Goal: Task Accomplishment & Management: Manage account settings

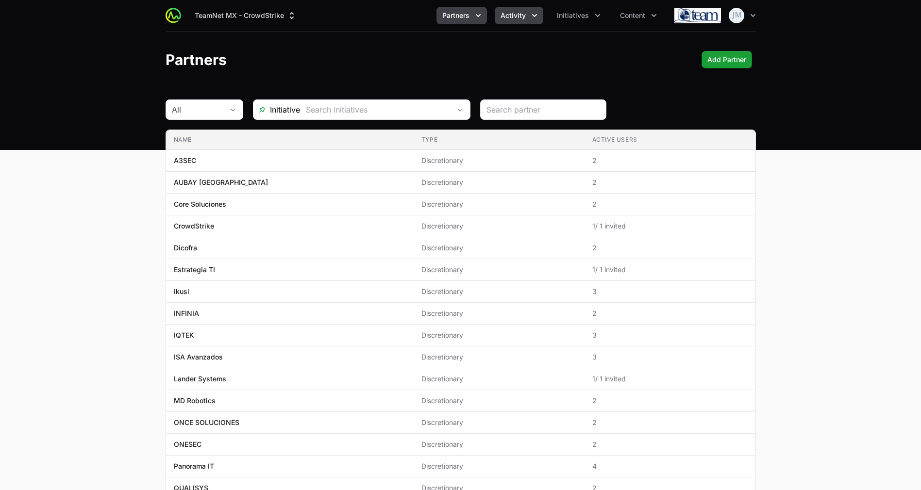
click at [515, 9] on button "Activity" at bounding box center [519, 15] width 49 height 17
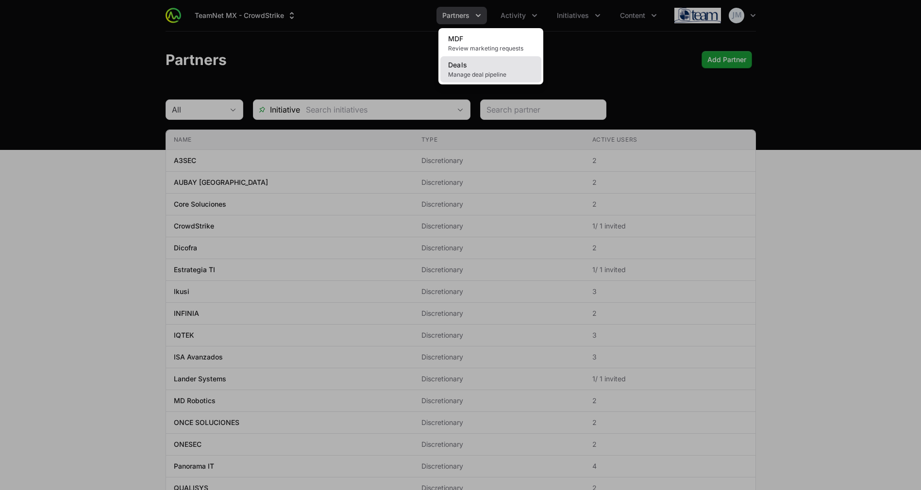
click at [469, 73] on span "Manage deal pipeline" at bounding box center [490, 75] width 85 height 8
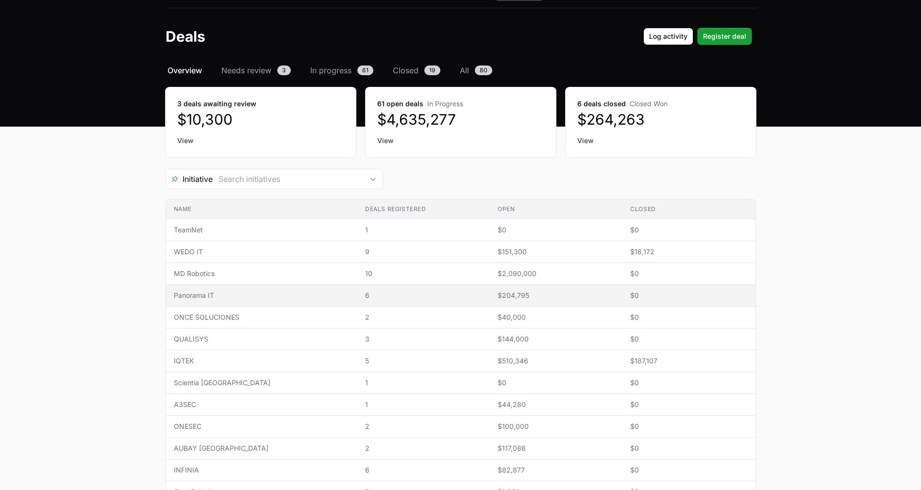
scroll to position [25, 0]
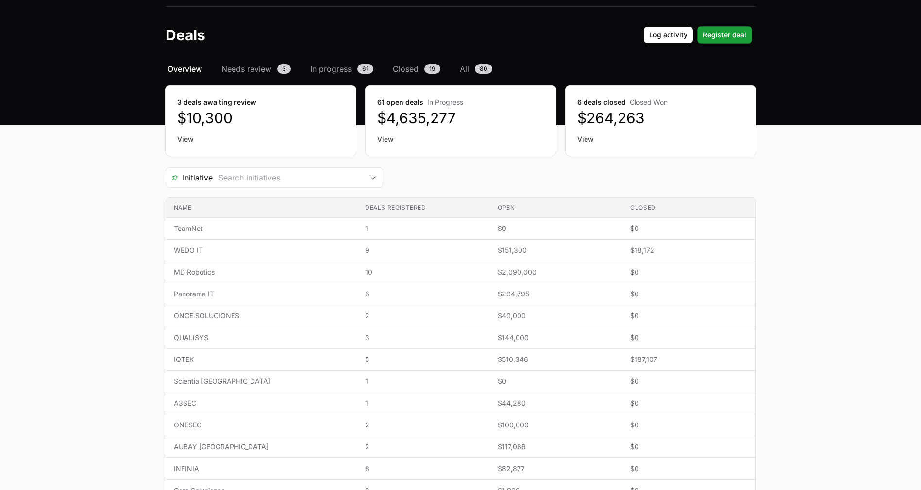
click at [192, 135] on link "View" at bounding box center [260, 139] width 167 height 10
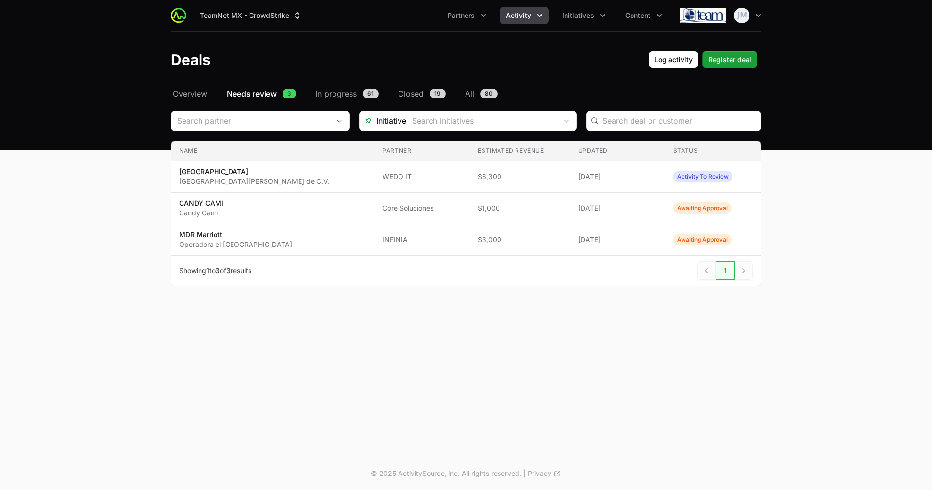
click at [198, 87] on header "Deals Log activity Log activity Register deal Register deal" at bounding box center [466, 60] width 932 height 56
click at [346, 95] on span "In progress" at bounding box center [336, 94] width 41 height 12
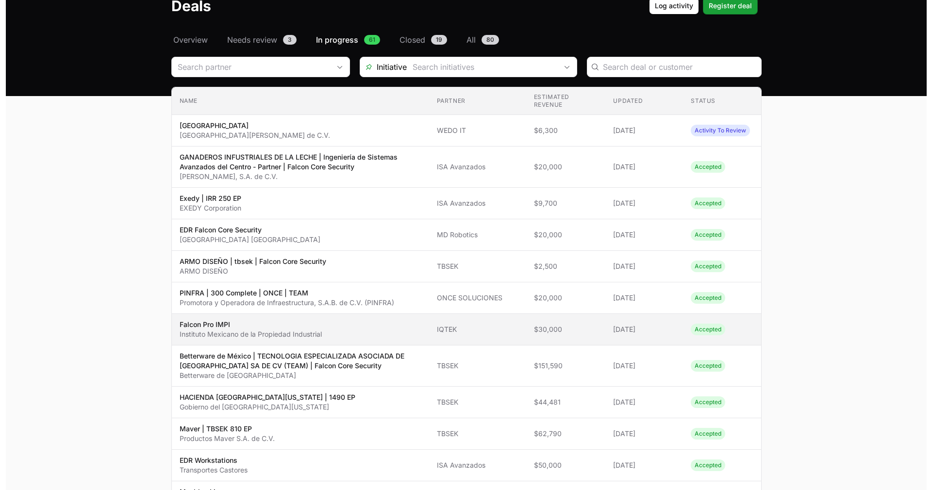
scroll to position [55, 0]
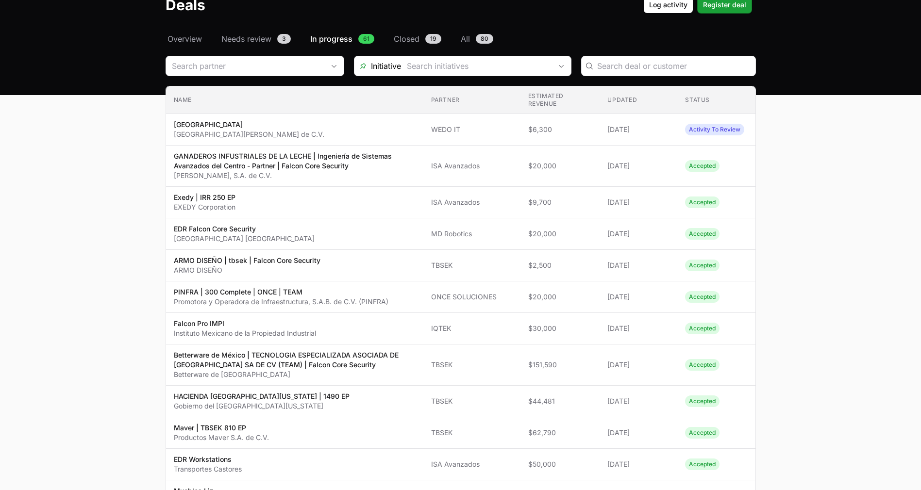
drag, startPoint x: 138, startPoint y: 129, endPoint x: 773, endPoint y: 398, distance: 689.3
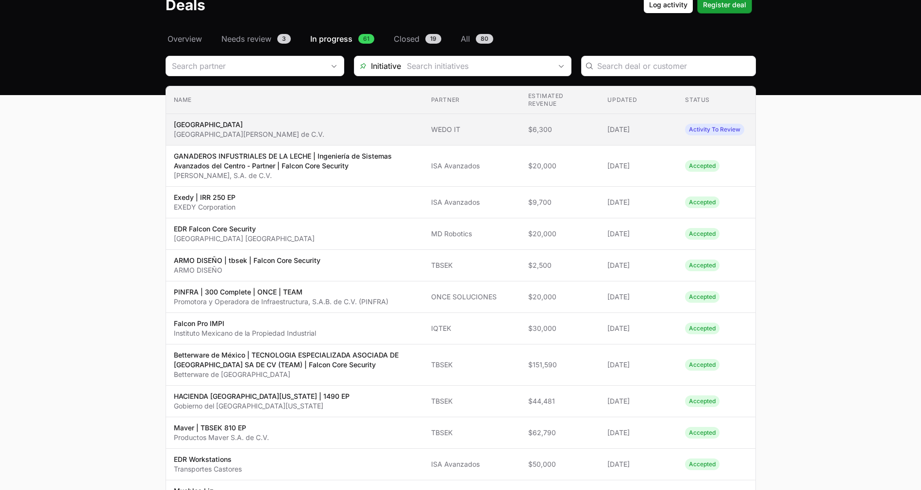
click at [334, 136] on span "Muebles Placencia LAND Centro Mueblero Placencia, S.A. de C.V." at bounding box center [295, 129] width 242 height 19
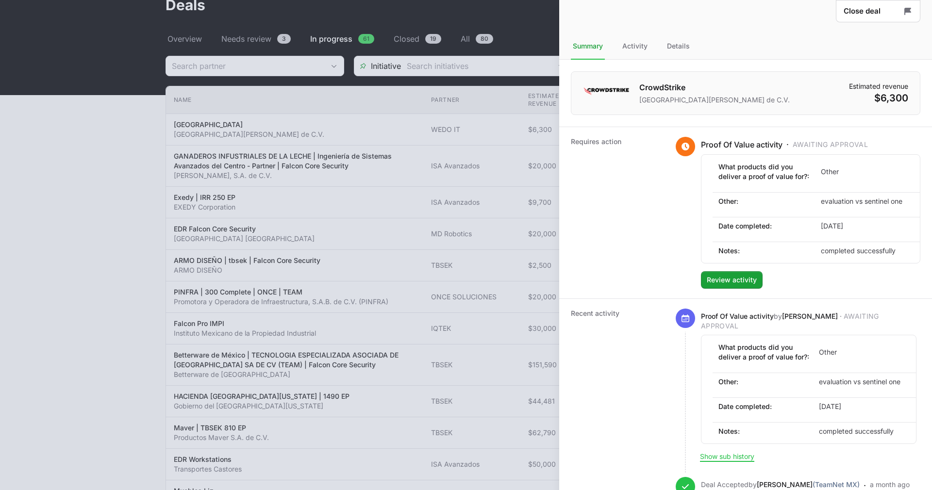
scroll to position [90, 0]
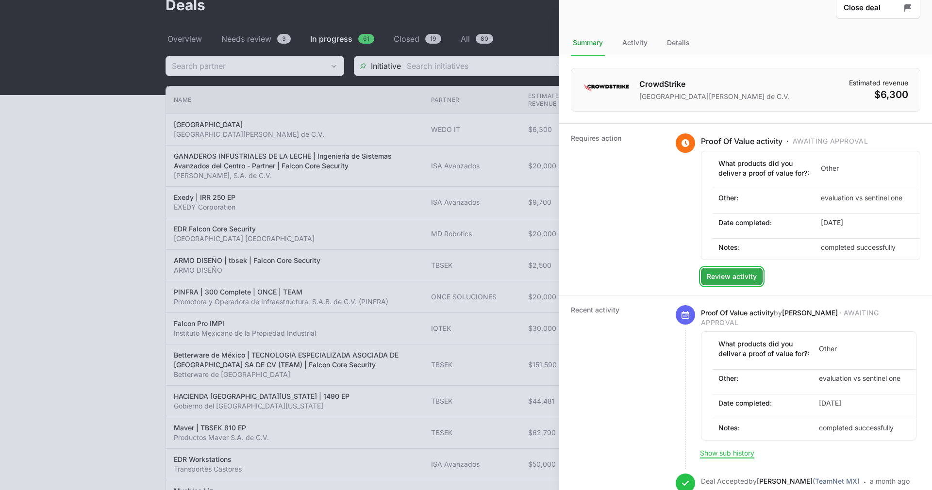
click at [759, 286] on button "Review activity Review activity" at bounding box center [732, 276] width 62 height 17
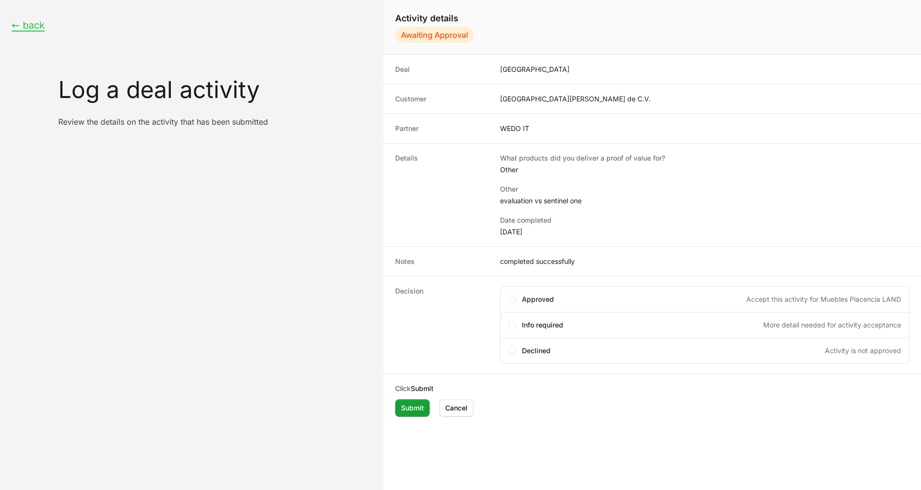
drag, startPoint x: 592, startPoint y: 196, endPoint x: 491, endPoint y: 204, distance: 100.9
click at [491, 204] on div "Details What products did you deliver a proof of value for? Other Other evaluat…" at bounding box center [652, 194] width 537 height 103
copy div "What products did you deliver a proof of value for? Other Other evaluation vs s…"
click at [569, 199] on dd "evaluation vs sentinel one" at bounding box center [704, 201] width 409 height 10
drag, startPoint x: 586, startPoint y: 202, endPoint x: 497, endPoint y: 203, distance: 88.4
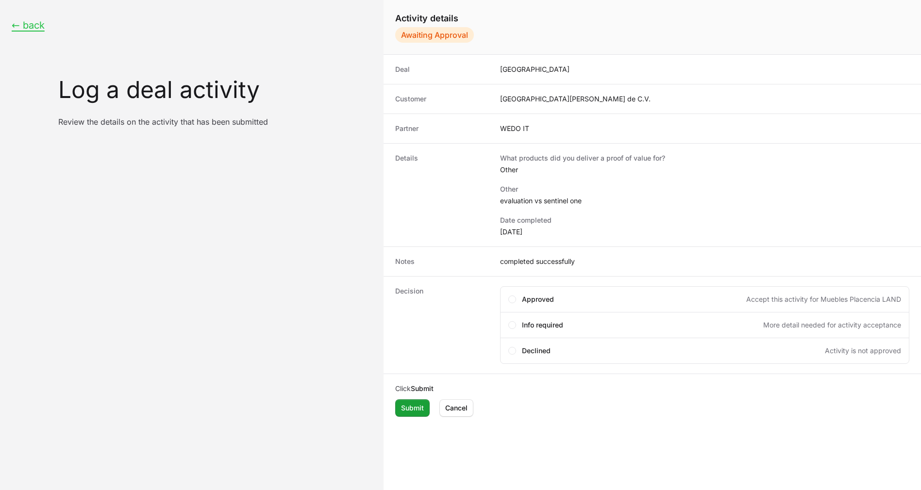
click at [497, 203] on div "Details What products did you deliver a proof of value for? Other Other evaluat…" at bounding box center [652, 194] width 537 height 103
copy dd "evaluation vs sentinel one"
click at [535, 208] on dl "What products did you deliver a proof of value for? Other Other evaluation vs s…" at bounding box center [704, 195] width 409 height 84
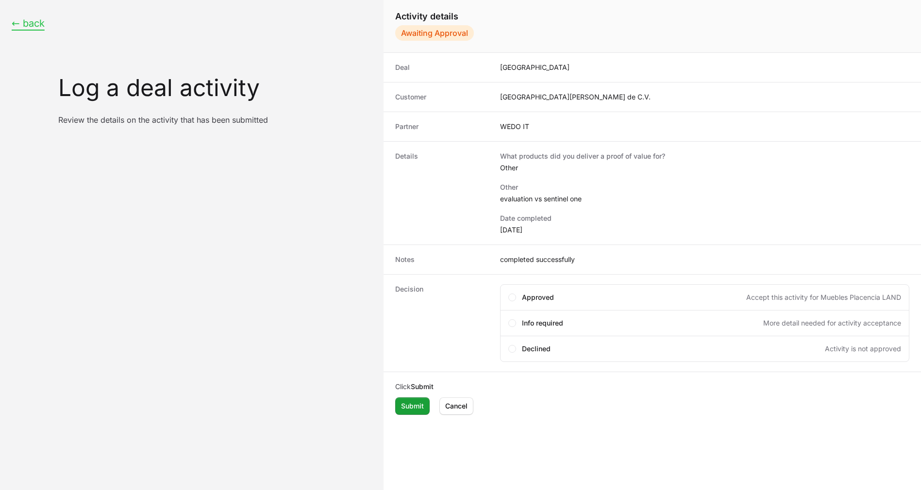
click at [22, 24] on button "← back" at bounding box center [28, 23] width 33 height 12
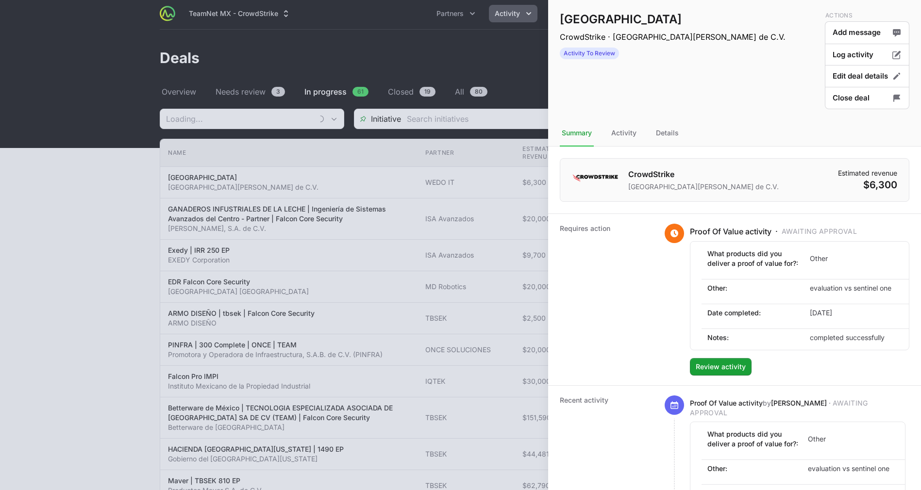
scroll to position [55, 0]
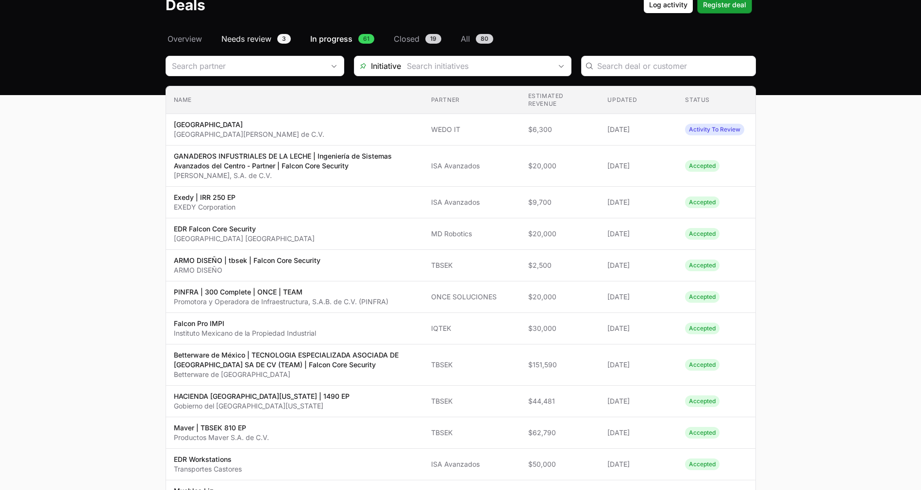
click at [221, 41] on link "Needs review 3" at bounding box center [255, 39] width 73 height 12
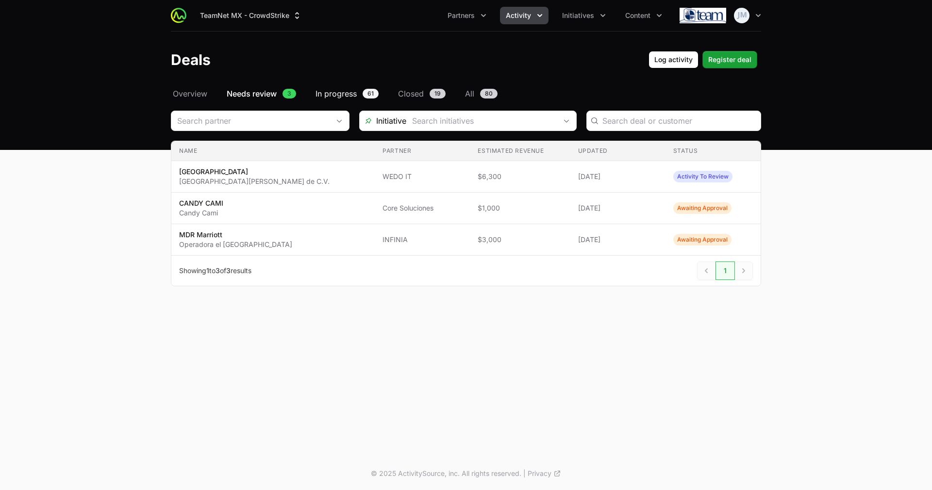
click at [336, 92] on span "In progress" at bounding box center [336, 94] width 41 height 12
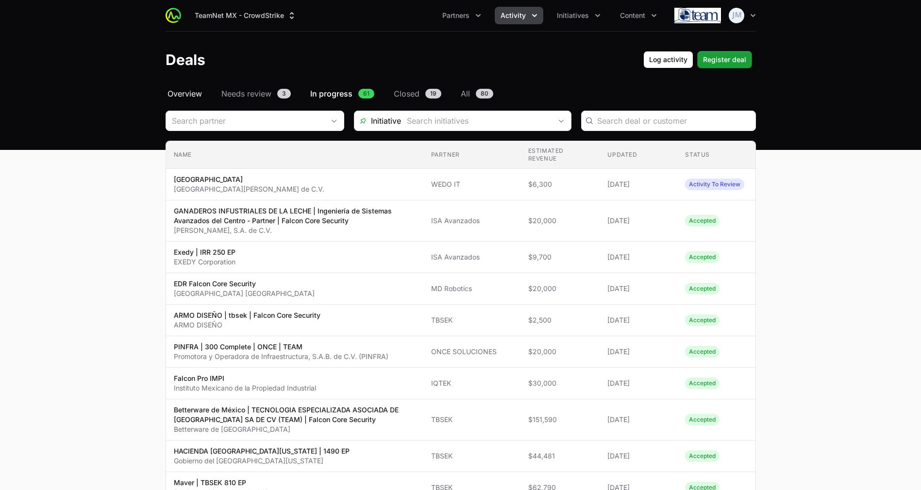
click at [184, 93] on span "Overview" at bounding box center [185, 94] width 34 height 12
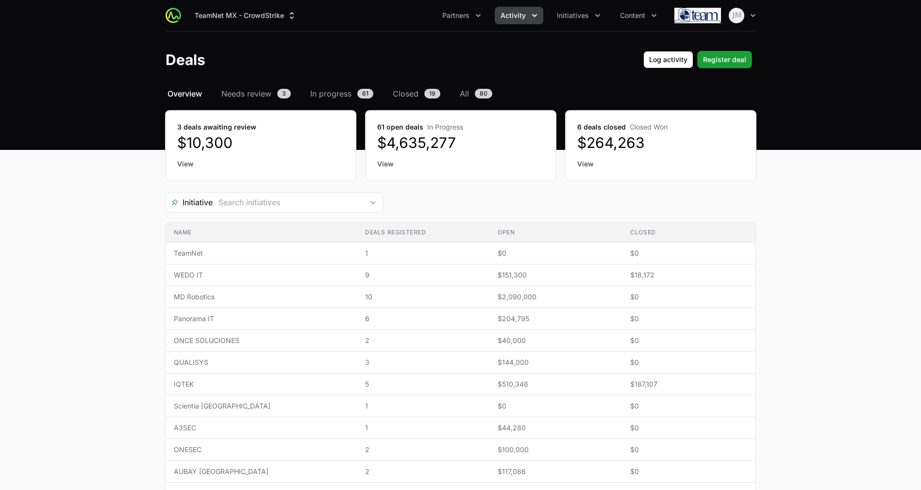
click at [184, 164] on link "View" at bounding box center [260, 164] width 167 height 10
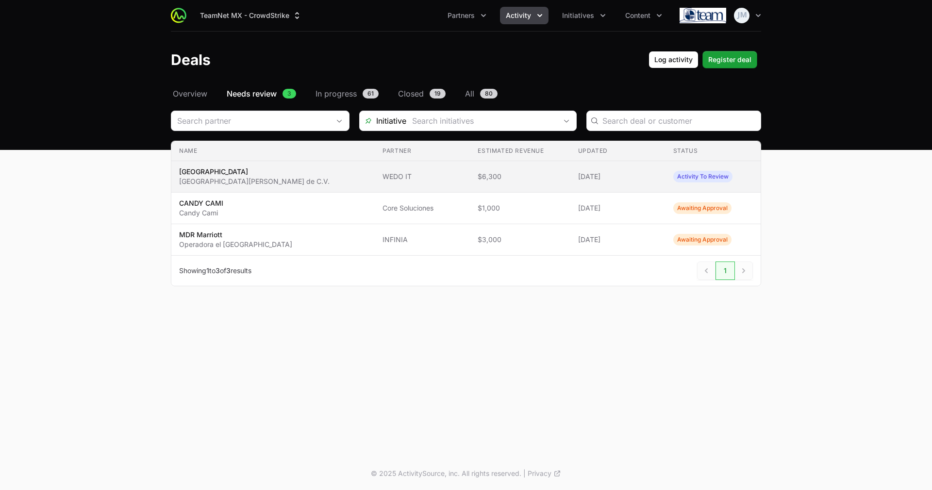
click at [673, 171] on span "Activity To Review" at bounding box center [702, 177] width 59 height 12
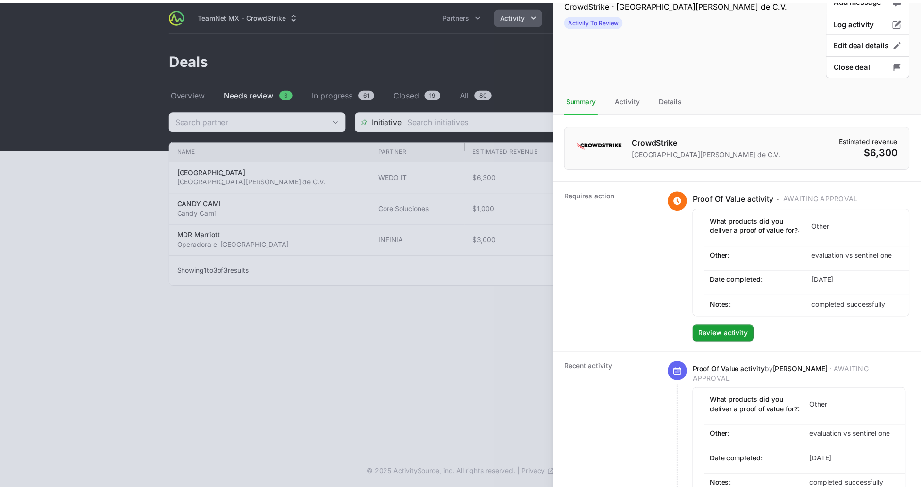
scroll to position [34, 0]
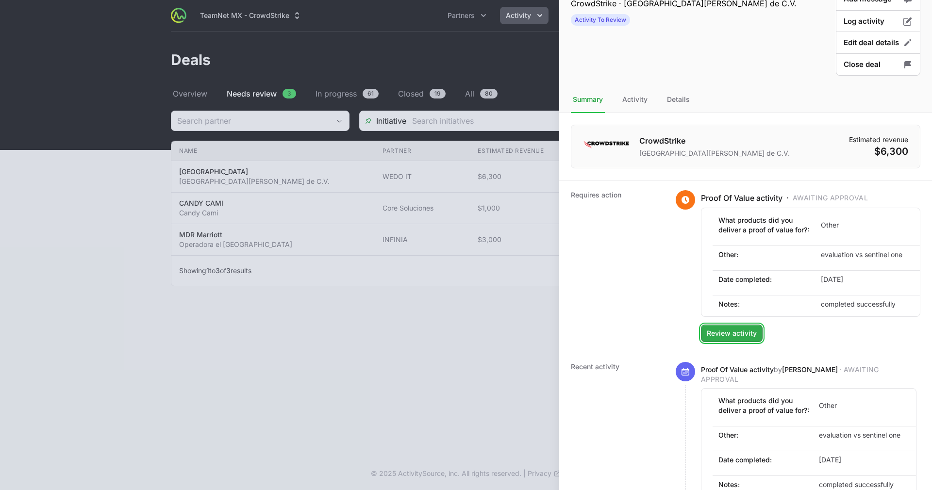
click at [732, 339] on span "Review activity" at bounding box center [732, 334] width 50 height 12
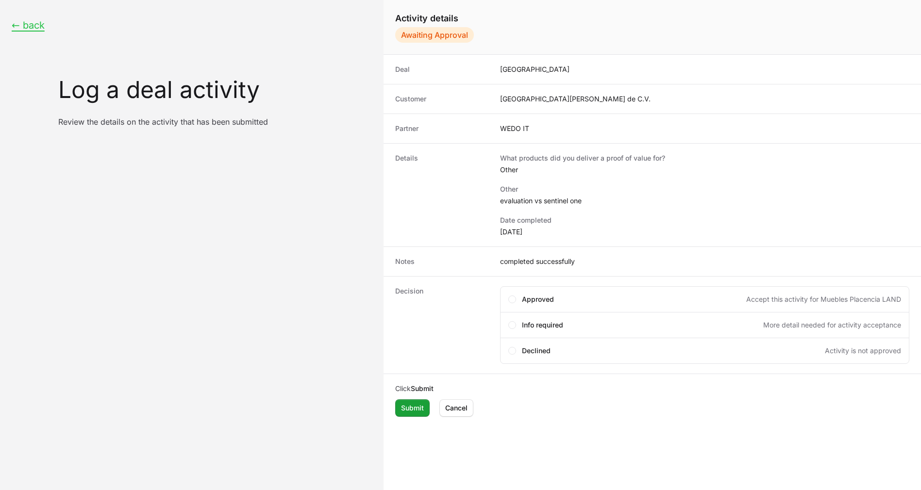
click at [37, 16] on div "← back Log a deal activity Review the details on the activity that has been sub…" at bounding box center [192, 73] width 384 height 146
click at [29, 22] on button "← back" at bounding box center [28, 25] width 33 height 12
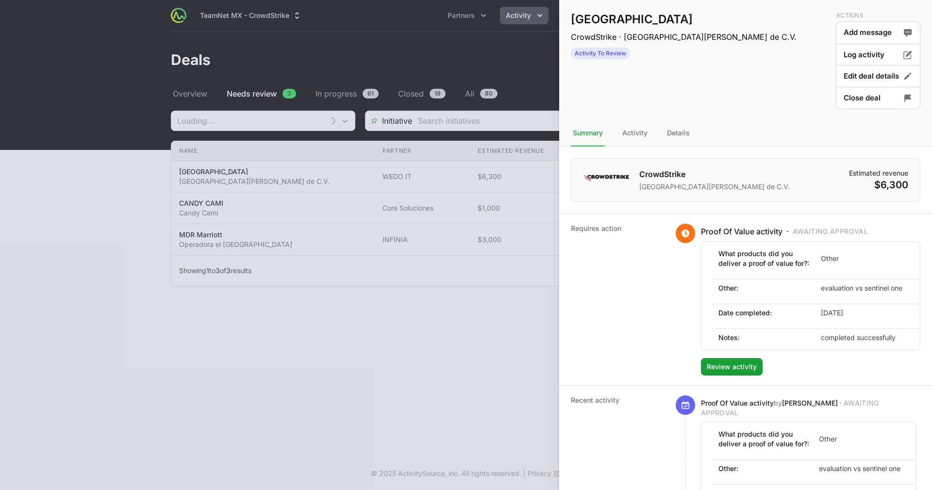
click at [429, 116] on div at bounding box center [466, 245] width 932 height 490
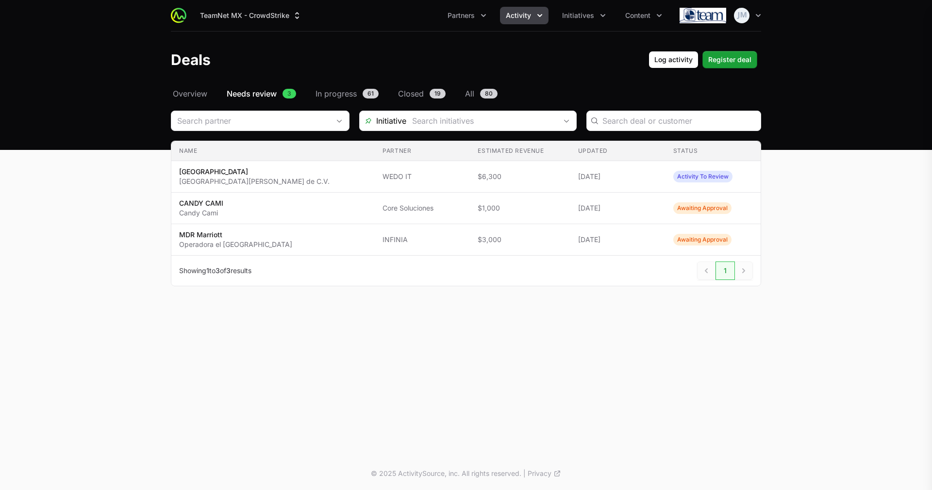
click at [463, 21] on div "Muebles Placencia LAND CrowdStrike · Centro Mueblero Placencia, S.A. de C.V. Ac…" at bounding box center [466, 245] width 932 height 490
click at [476, 15] on button "Partners" at bounding box center [467, 15] width 50 height 17
click at [589, 17] on span "Initiatives" at bounding box center [578, 16] width 32 height 10
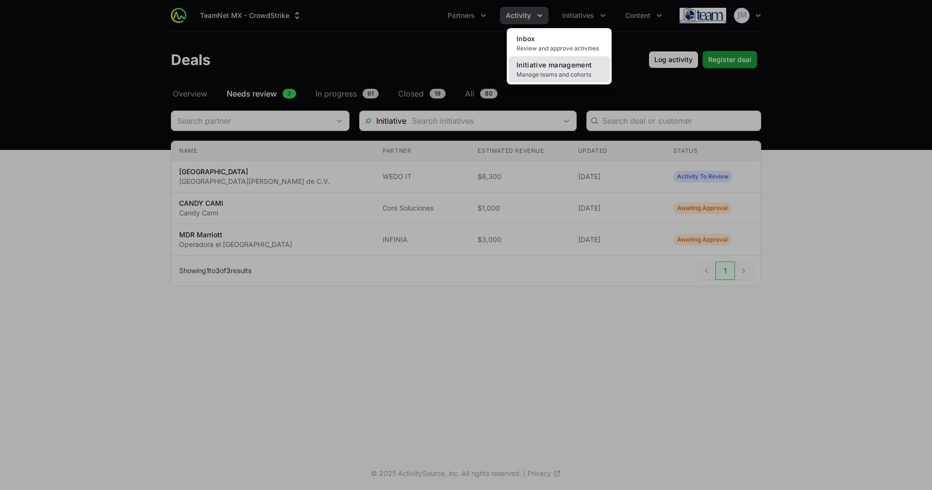
click at [543, 69] on link "Initiative management Manage teams and cohorts" at bounding box center [559, 69] width 101 height 26
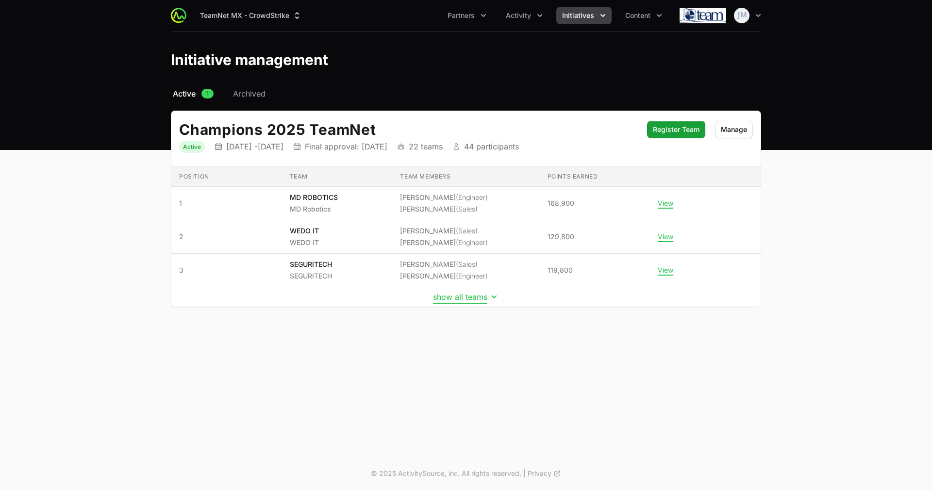
click at [468, 299] on button "show all teams" at bounding box center [466, 297] width 66 height 10
click at [538, 14] on icon "Activity menu" at bounding box center [540, 16] width 10 height 10
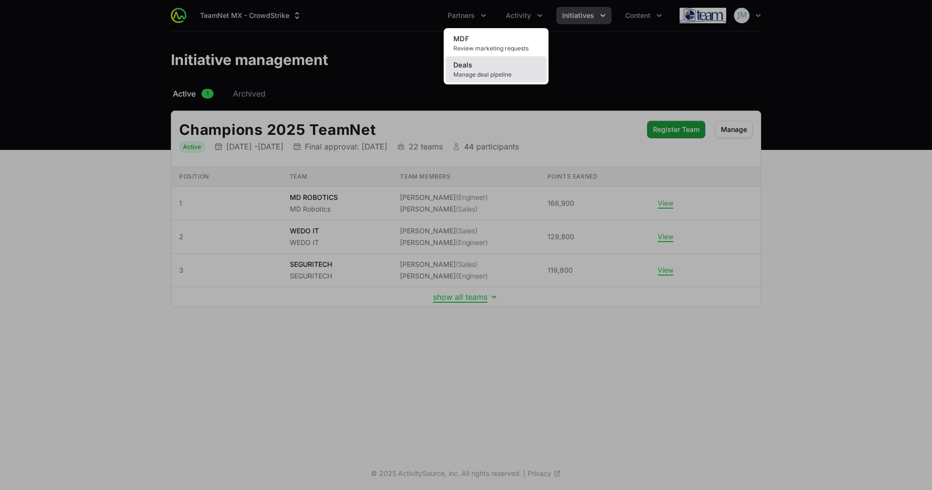
click at [473, 65] on link "Deals Manage deal pipeline" at bounding box center [496, 69] width 101 height 26
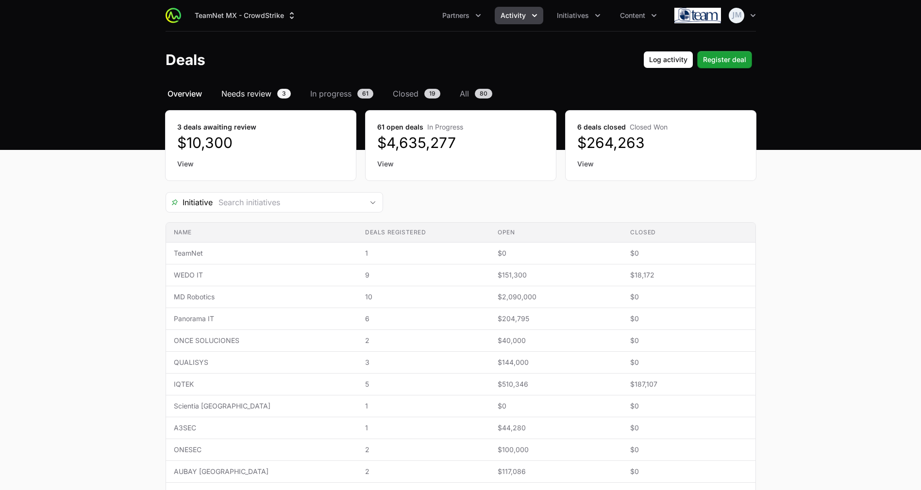
click at [252, 91] on span "Needs review" at bounding box center [246, 94] width 50 height 12
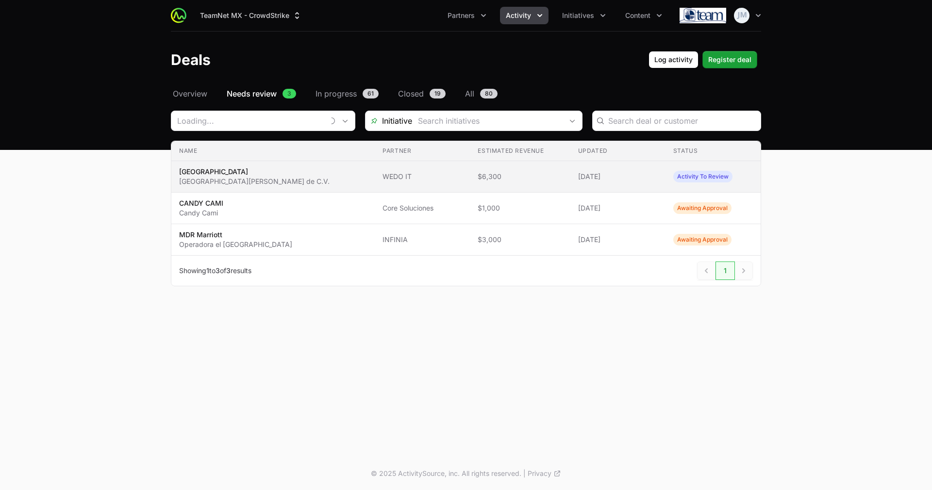
click at [334, 180] on span "Muebles Placencia LAND Centro Mueblero Placencia, S.A. de C.V." at bounding box center [273, 176] width 188 height 19
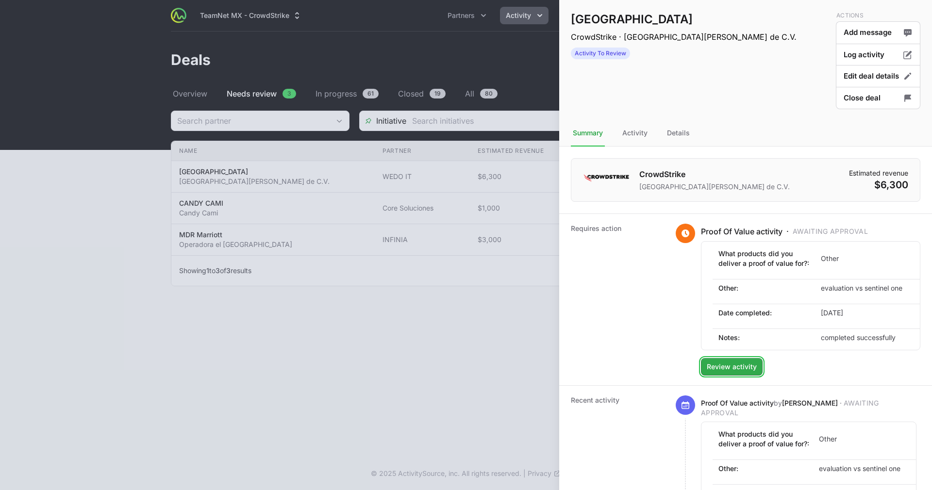
click at [743, 373] on span "Review activity" at bounding box center [732, 367] width 50 height 12
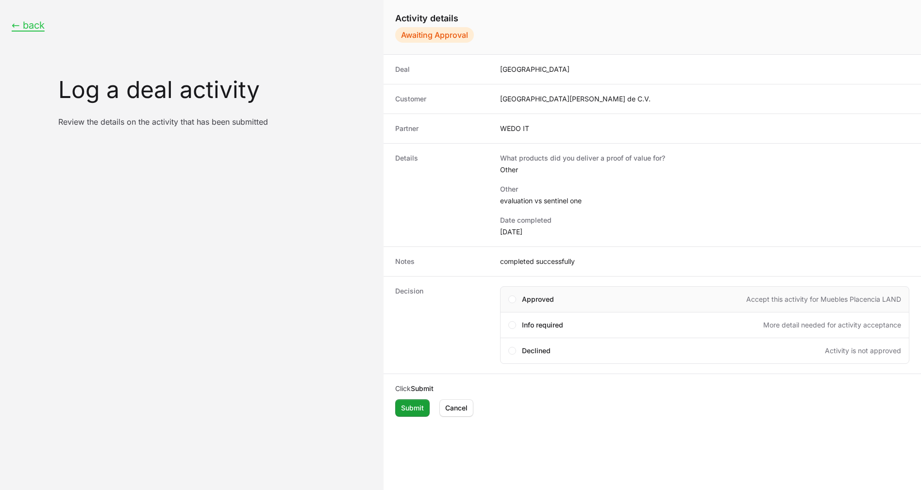
click at [548, 288] on div "Approved Accept this activity for Muebles Placencia LAND" at bounding box center [704, 299] width 409 height 26
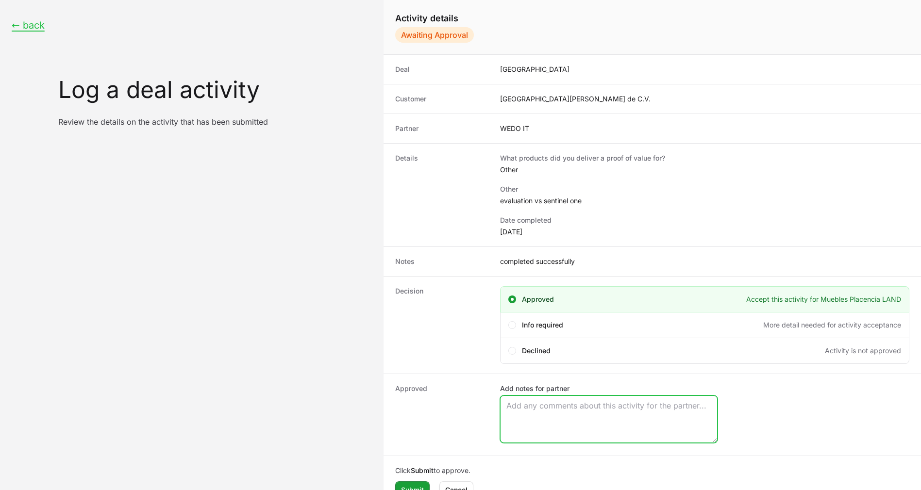
click at [549, 416] on textarea "Add notes for partner" at bounding box center [609, 419] width 217 height 47
paste textarea "Opportunity Owner Jeanine Friedman"
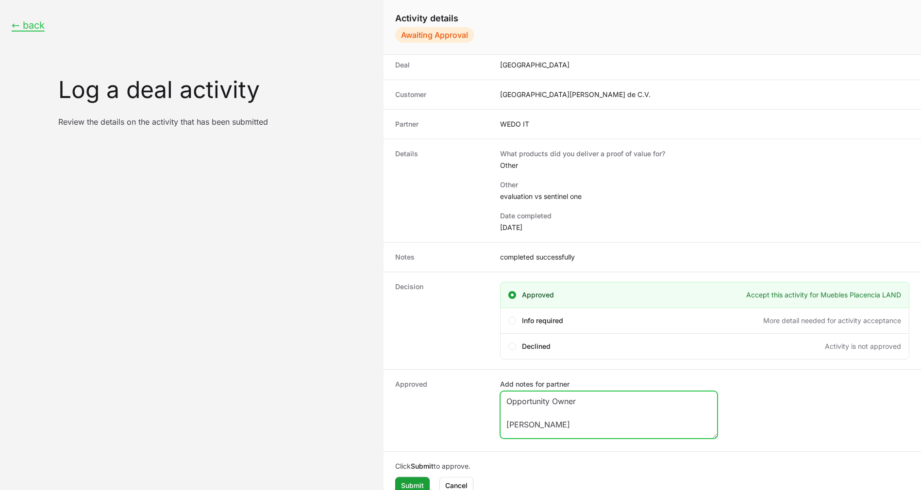
click at [552, 414] on textarea "Opportunity Owner Jeanine Friedman" at bounding box center [609, 415] width 217 height 47
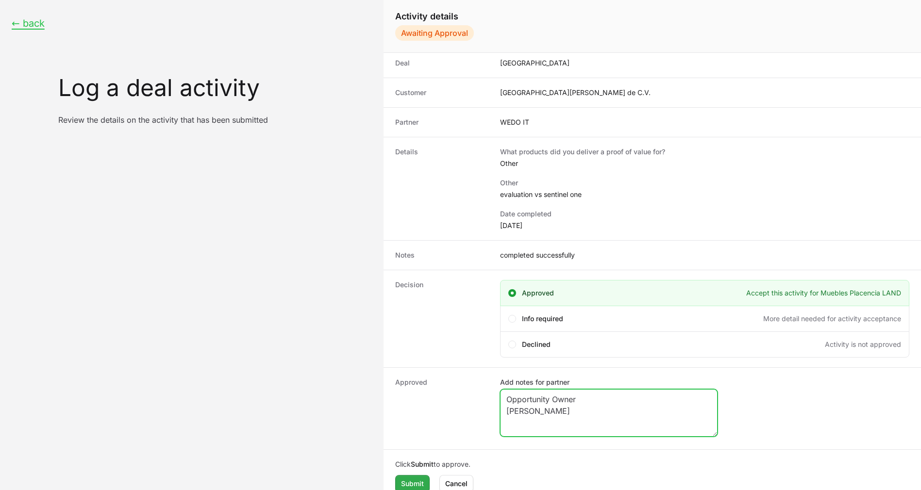
type textarea "Opportunity Owner Jeanine Friedman"
click at [409, 481] on span "Submit" at bounding box center [412, 484] width 23 height 12
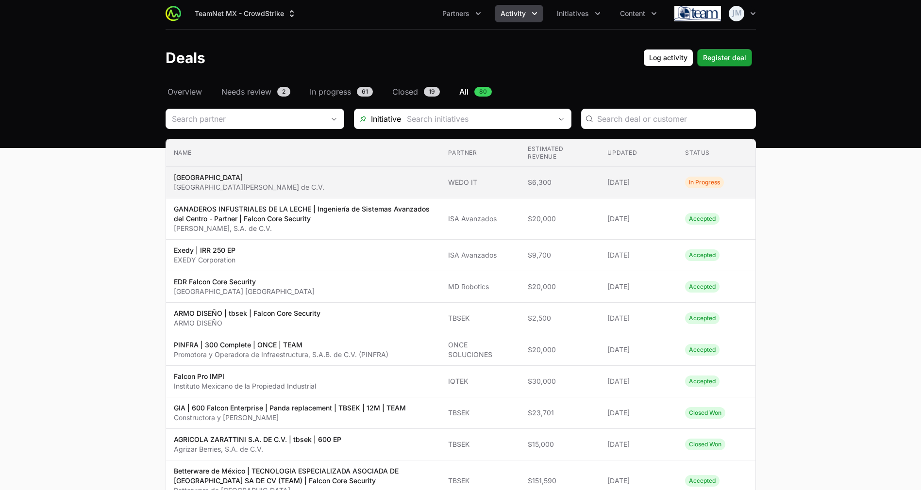
click at [260, 177] on p "[GEOGRAPHIC_DATA]" at bounding box center [249, 178] width 151 height 10
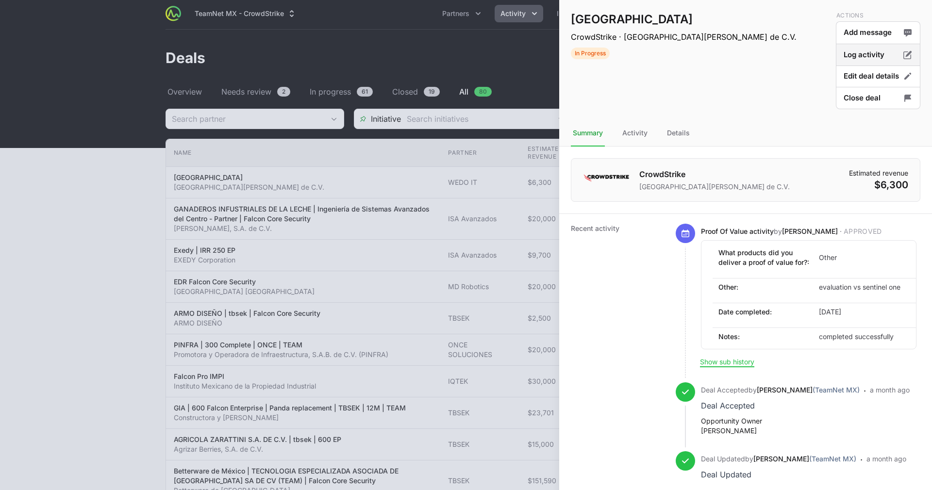
click at [873, 58] on button "Log activity" at bounding box center [878, 55] width 84 height 23
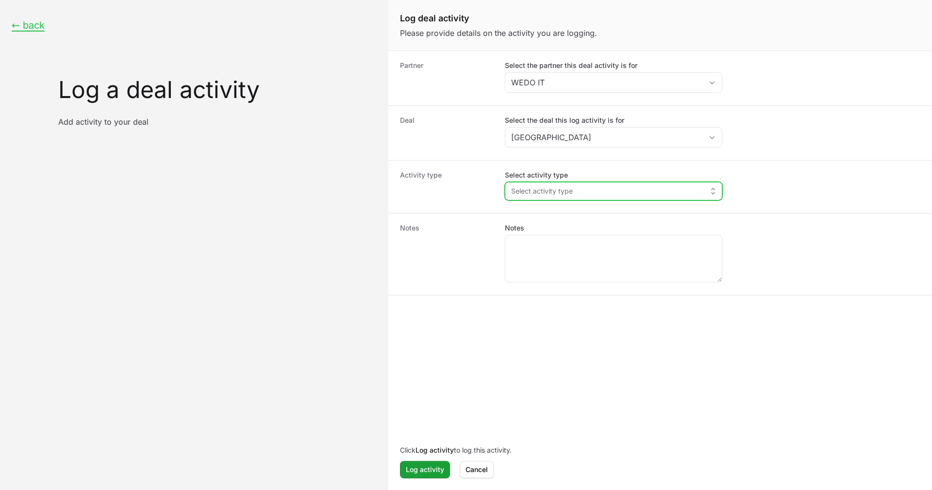
click at [531, 183] on button "Select activity type" at bounding box center [613, 191] width 217 height 17
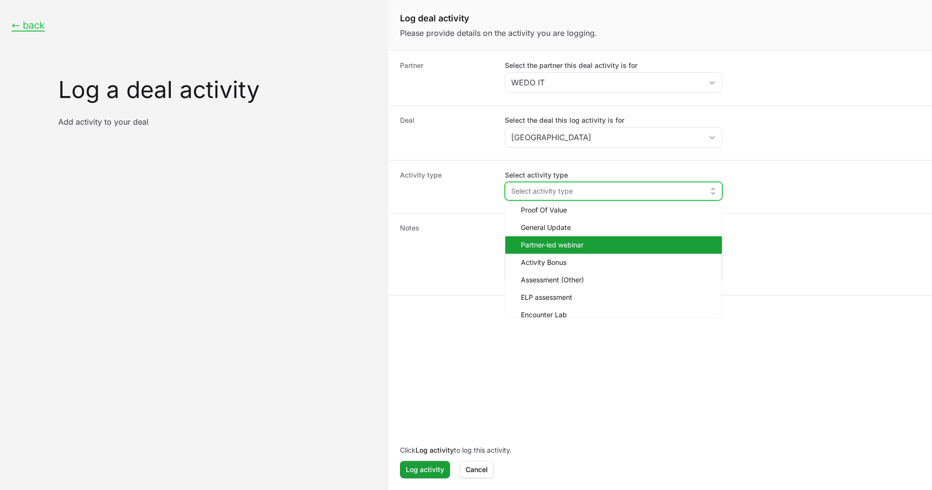
scroll to position [20, 0]
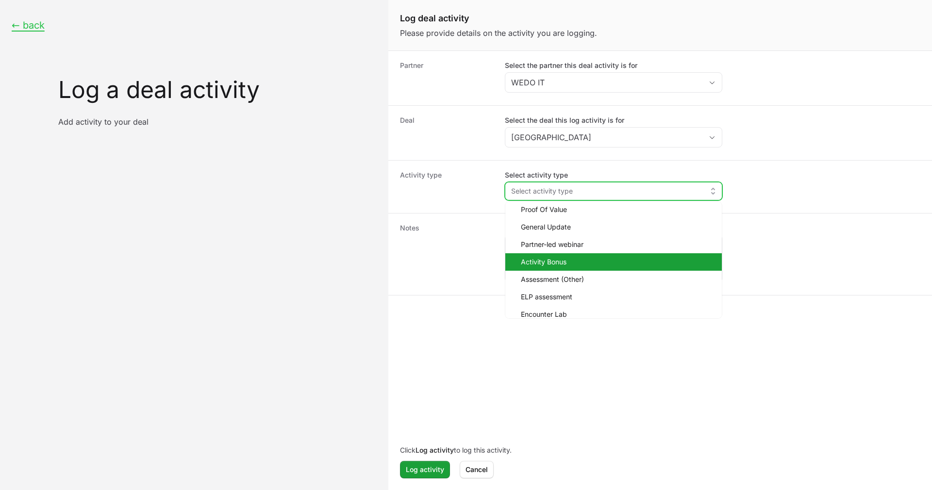
click at [570, 267] on span "Activity Bonus" at bounding box center [617, 262] width 193 height 10
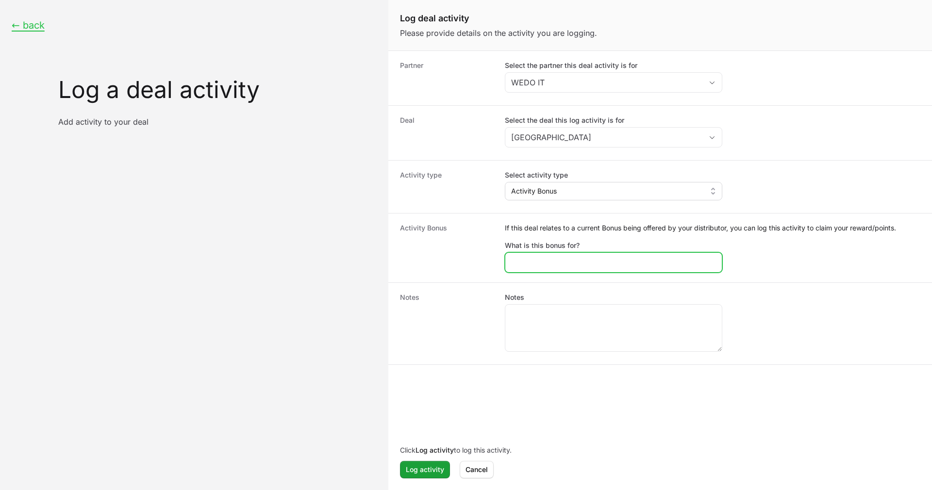
click at [547, 267] on input "What is this bonus for?" at bounding box center [613, 263] width 205 height 12
click at [559, 255] on div "Change of MDR" at bounding box center [614, 262] width 218 height 20
click at [562, 259] on input "Change of MDR" at bounding box center [613, 263] width 205 height 12
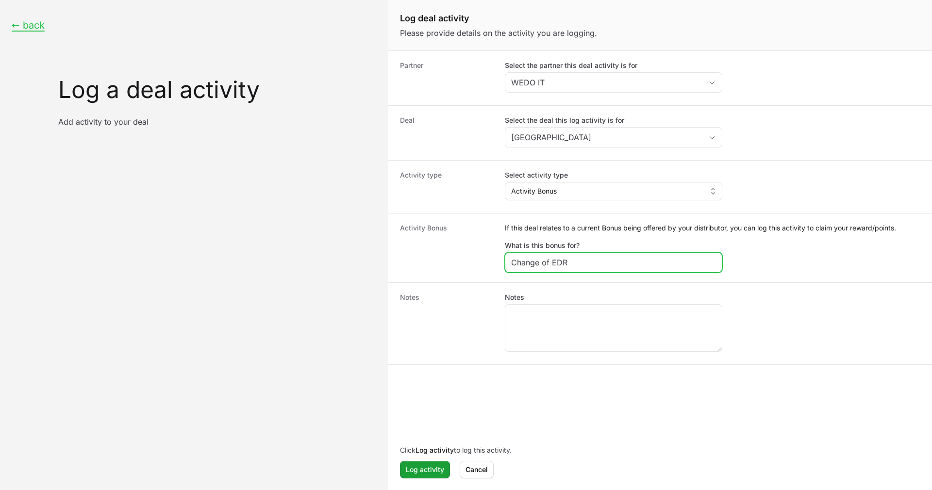
type input "Change of EDR"
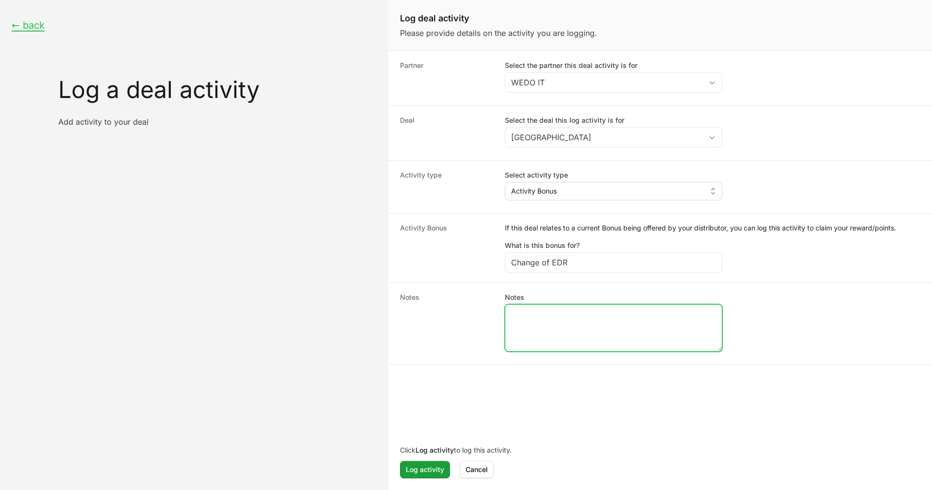
click at [574, 319] on textarea "Notes" at bounding box center [613, 328] width 217 height 47
click at [412, 460] on div "Click Log activity to log this activity. Log activity Log activity Cancel Cancel" at bounding box center [660, 462] width 544 height 52
click at [427, 470] on span "Log activity" at bounding box center [425, 470] width 38 height 12
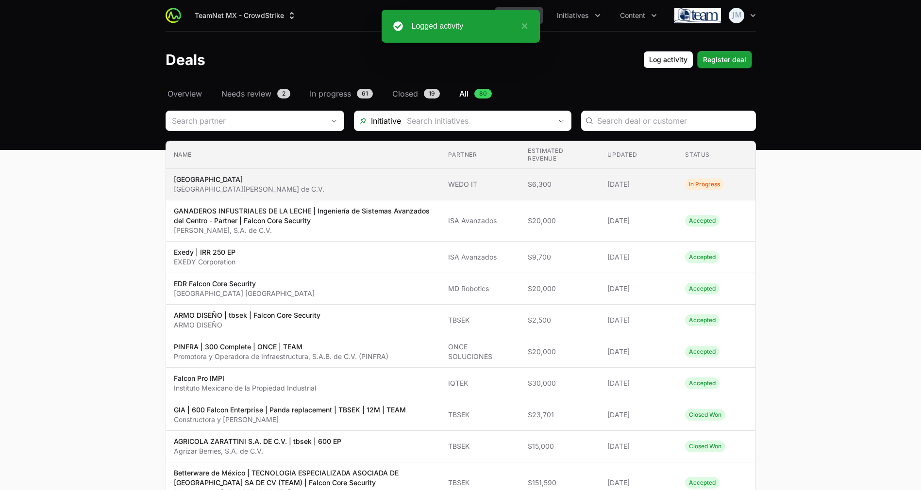
click at [532, 187] on span "$6,300" at bounding box center [560, 185] width 64 height 10
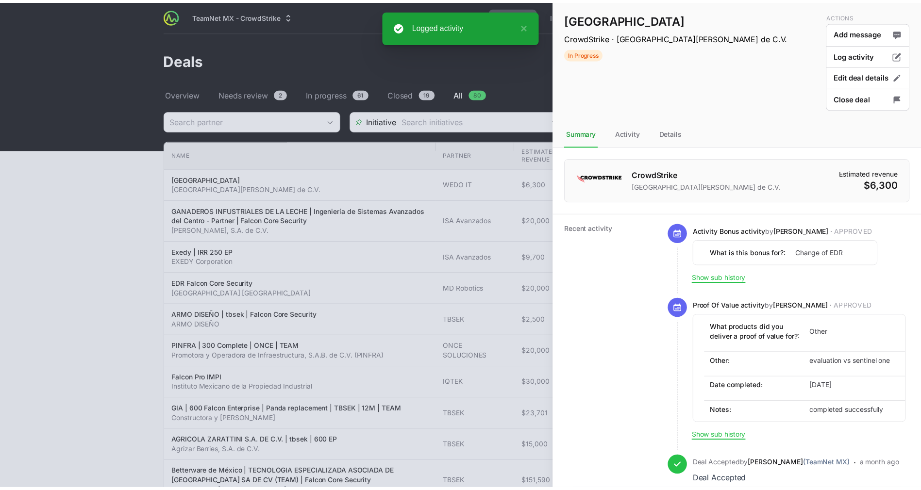
scroll to position [75, 0]
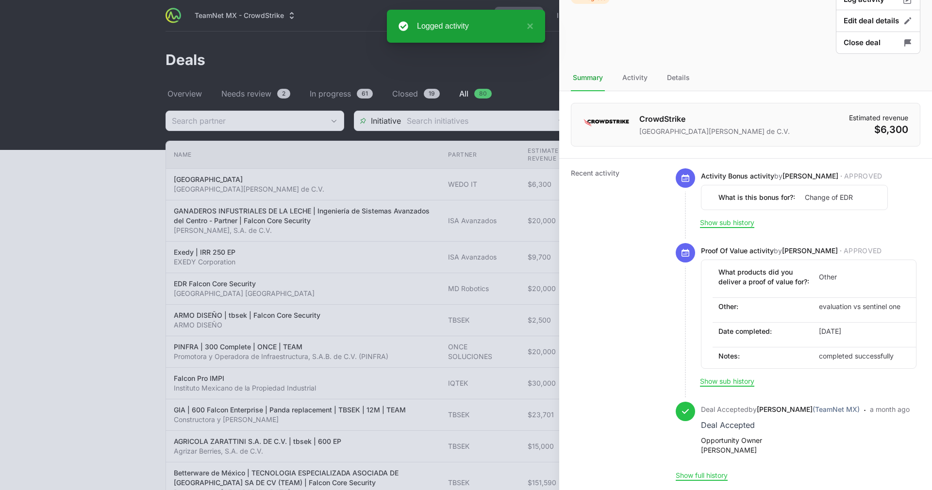
click at [410, 214] on div at bounding box center [466, 245] width 932 height 490
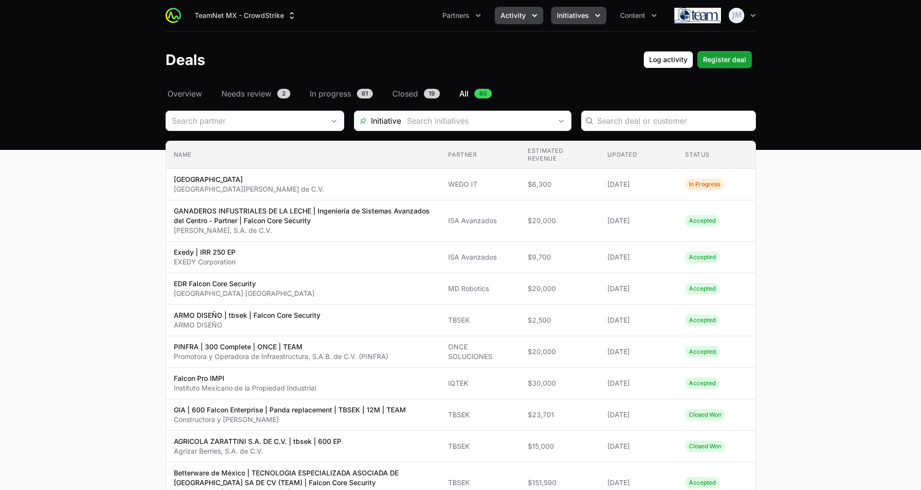
click at [569, 13] on span "Initiatives" at bounding box center [573, 16] width 32 height 10
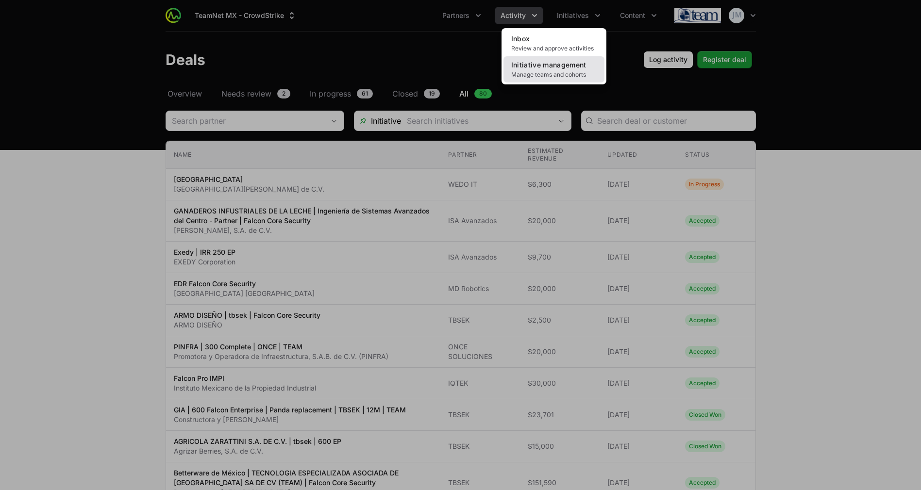
click at [576, 65] on span "Initiative management" at bounding box center [548, 65] width 75 height 8
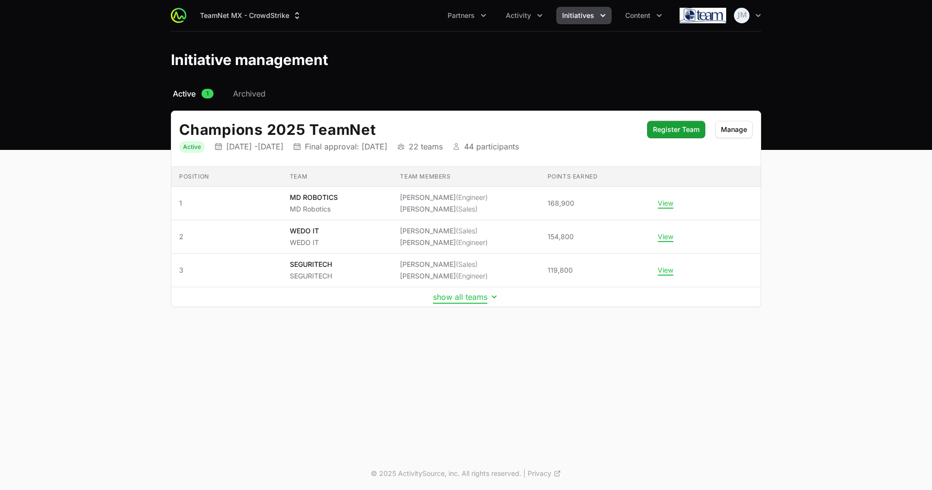
click at [480, 300] on button "show all teams" at bounding box center [466, 297] width 66 height 10
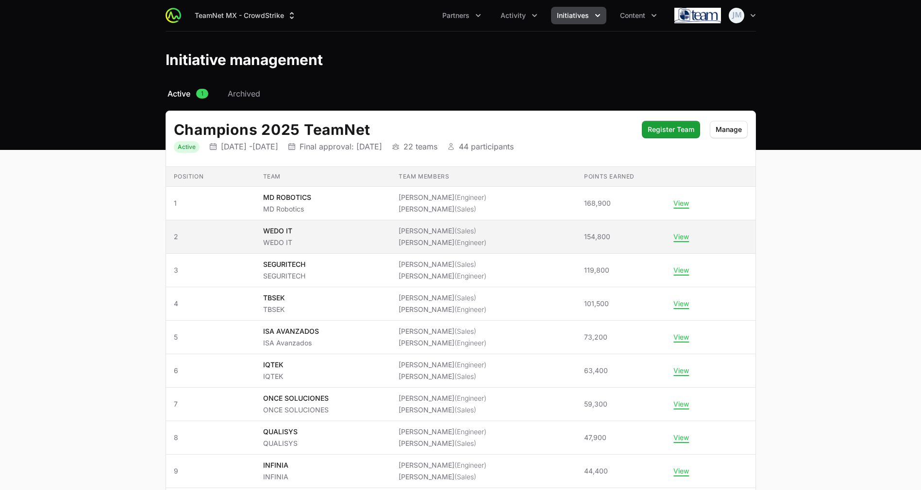
scroll to position [35, 0]
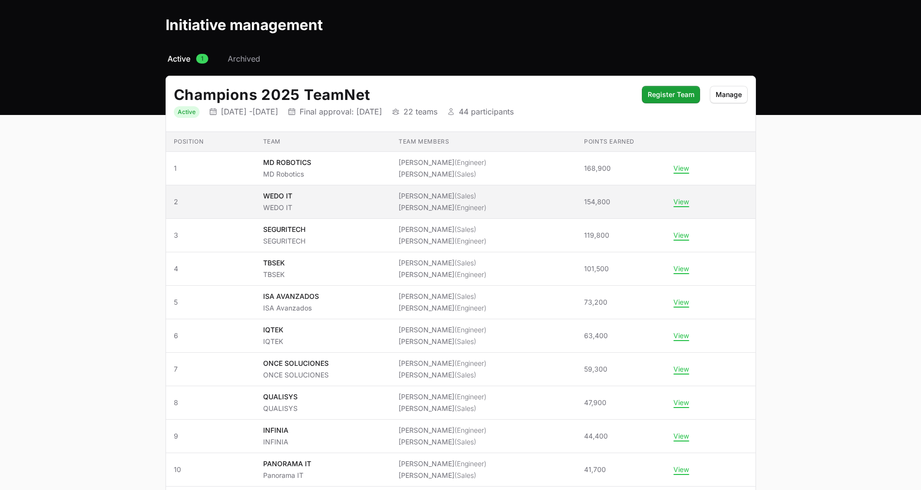
click at [619, 244] on td "Points earned 119,800" at bounding box center [620, 236] width 89 height 34
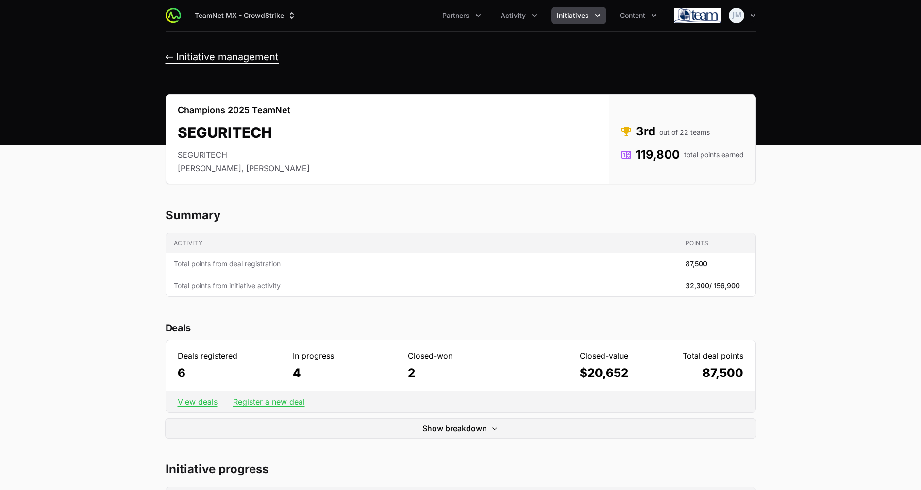
click at [168, 56] on button "← Initiative management" at bounding box center [223, 57] width 114 height 12
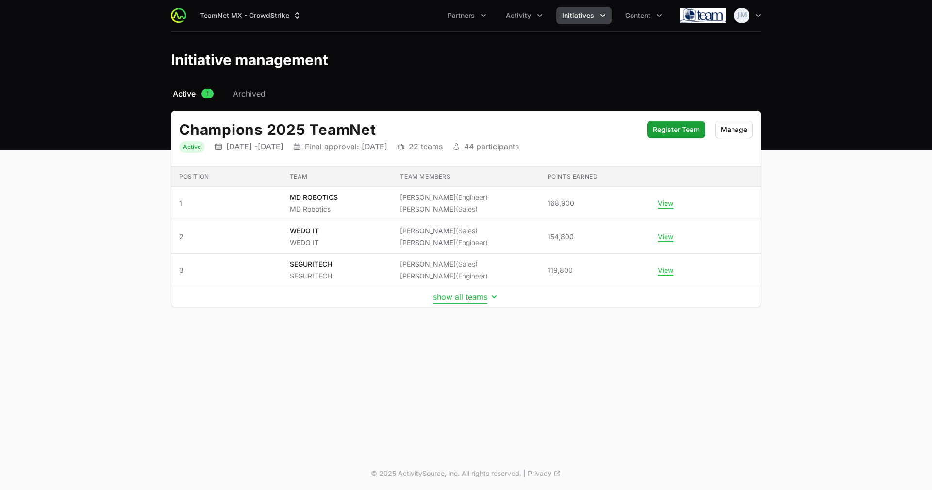
click at [474, 300] on button "show all teams" at bounding box center [466, 297] width 66 height 10
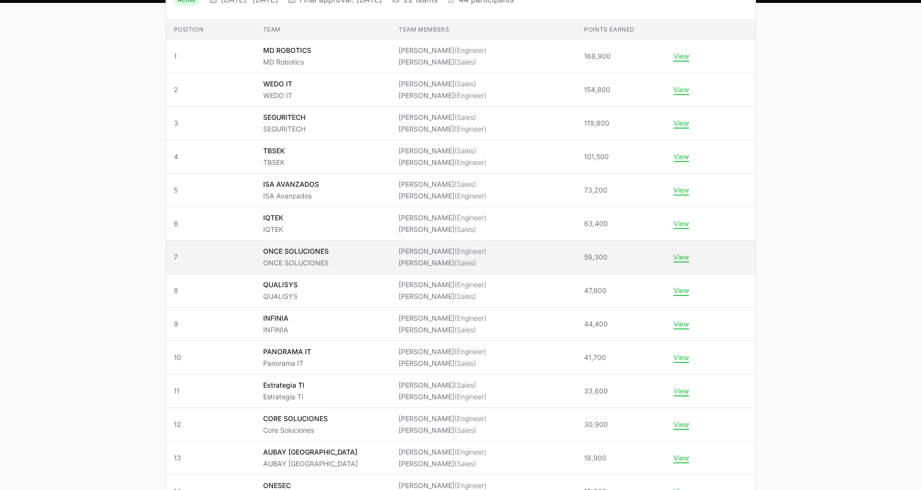
scroll to position [149, 0]
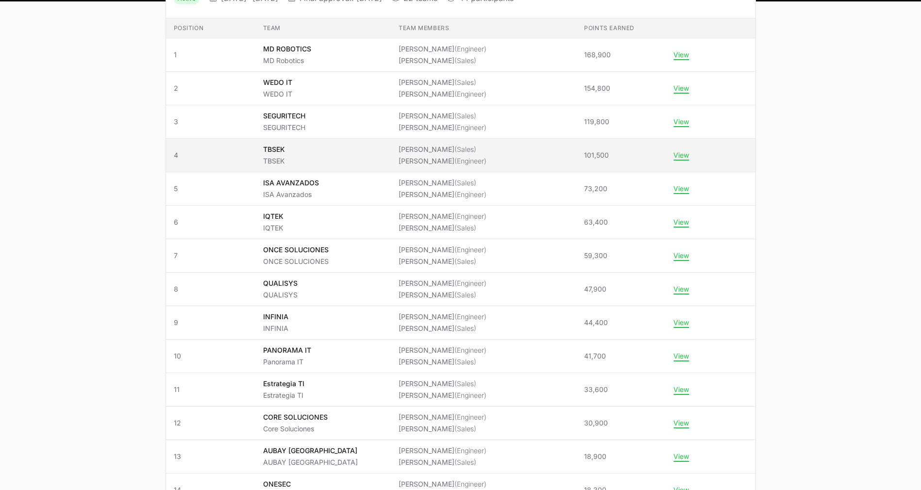
drag, startPoint x: 806, startPoint y: 361, endPoint x: 288, endPoint y: 149, distance: 560.0
click at [288, 149] on main "Select a tab Active Archived Active 1 Archived Champions 2025 TeamNet Status Ac…" at bounding box center [460, 378] width 921 height 879
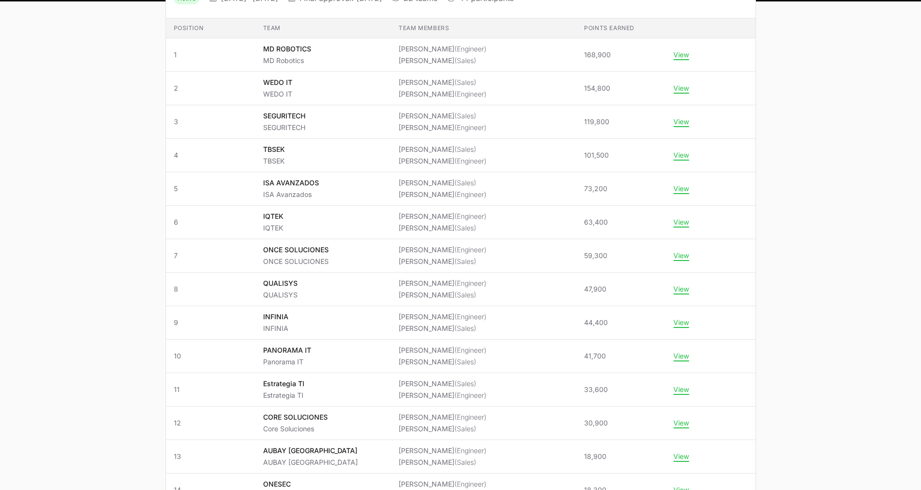
click at [106, 232] on main "Select a tab Active Archived Active 1 Archived Champions 2025 TeamNet Status Ac…" at bounding box center [460, 378] width 921 height 879
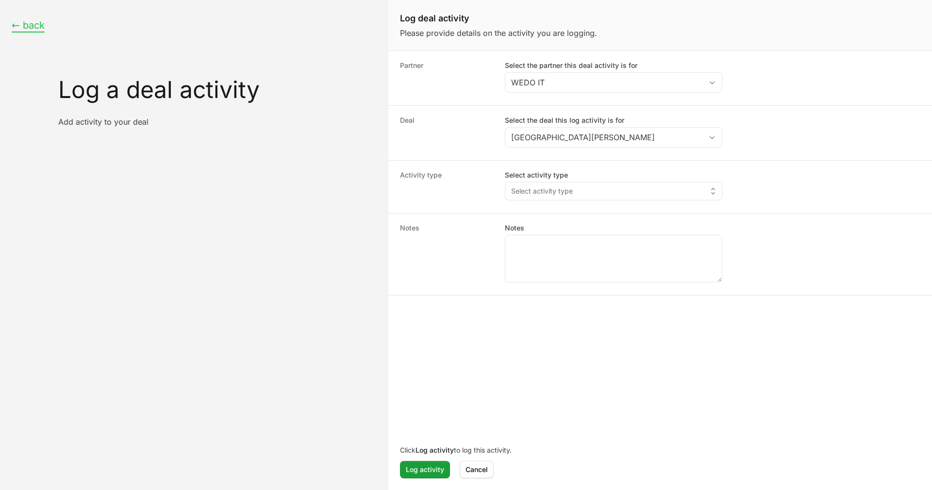
click at [42, 25] on button "← back" at bounding box center [28, 25] width 33 height 12
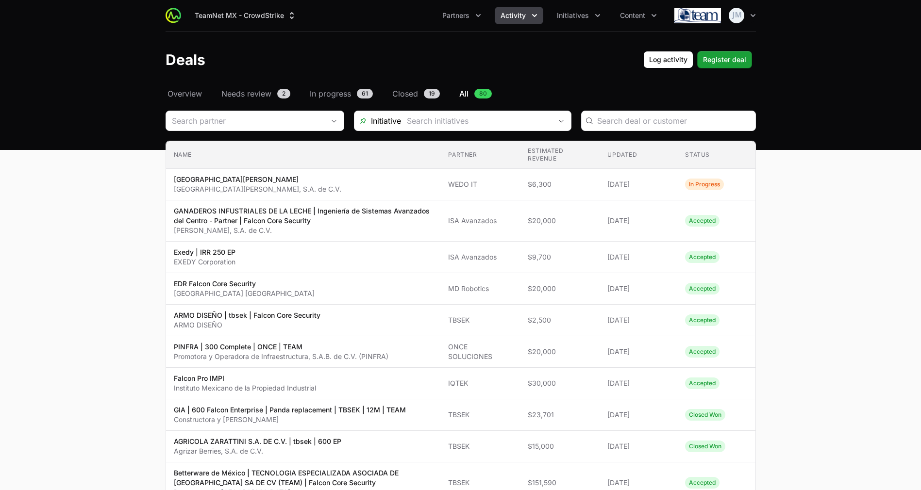
click at [743, 6] on div "Open user menu" at bounding box center [715, 15] width 82 height 19
click at [734, 14] on img "button" at bounding box center [737, 16] width 16 height 16
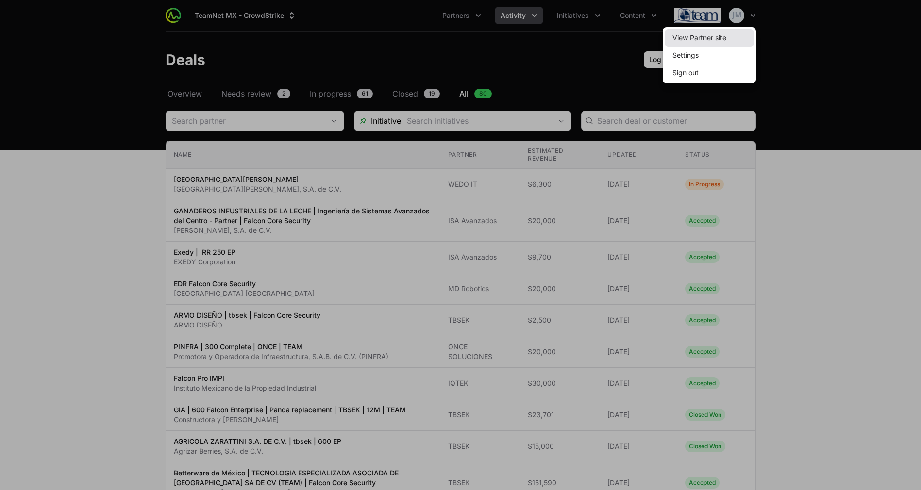
click at [685, 37] on link "View Partner site" at bounding box center [709, 37] width 89 height 17
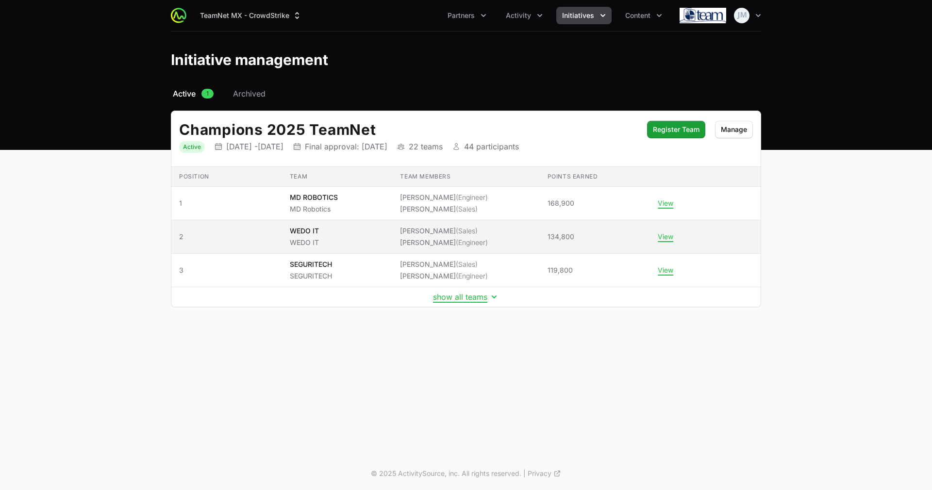
click at [426, 245] on li "[PERSON_NAME] (Engineer)" at bounding box center [444, 243] width 88 height 10
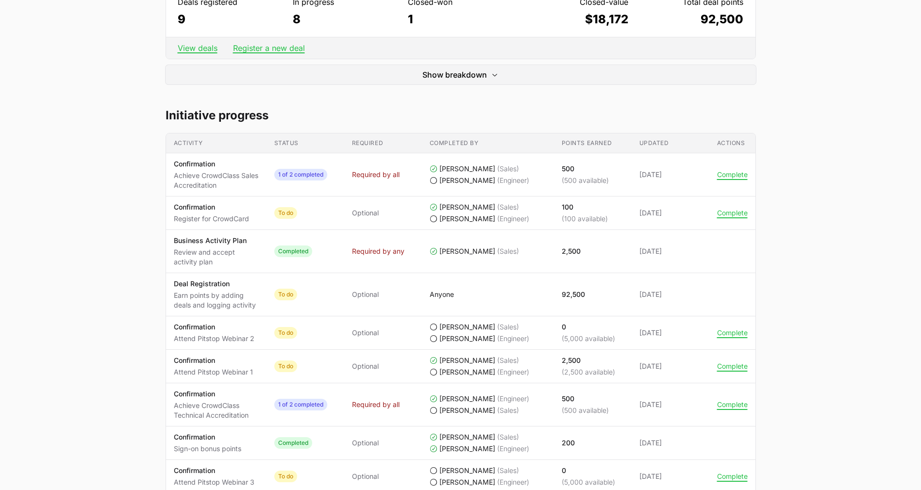
scroll to position [357, 0]
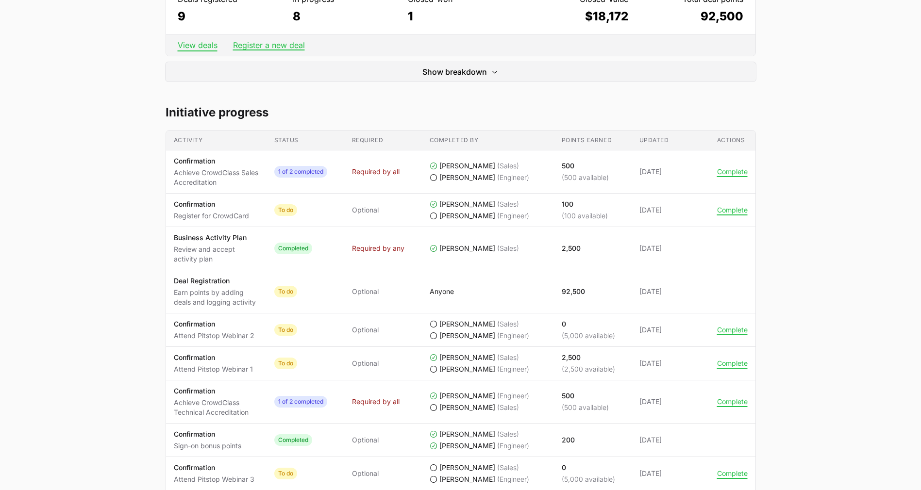
click at [203, 50] on link "View deals" at bounding box center [198, 45] width 40 height 10
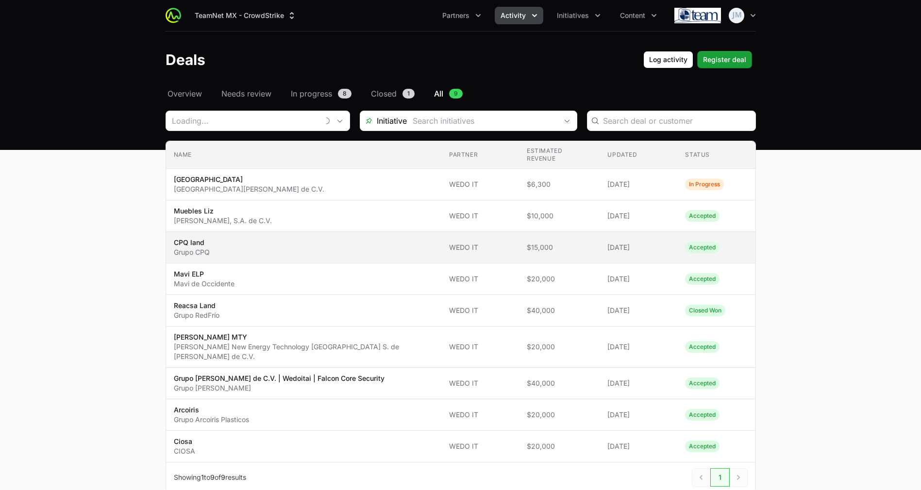
type input "WEDO IT"
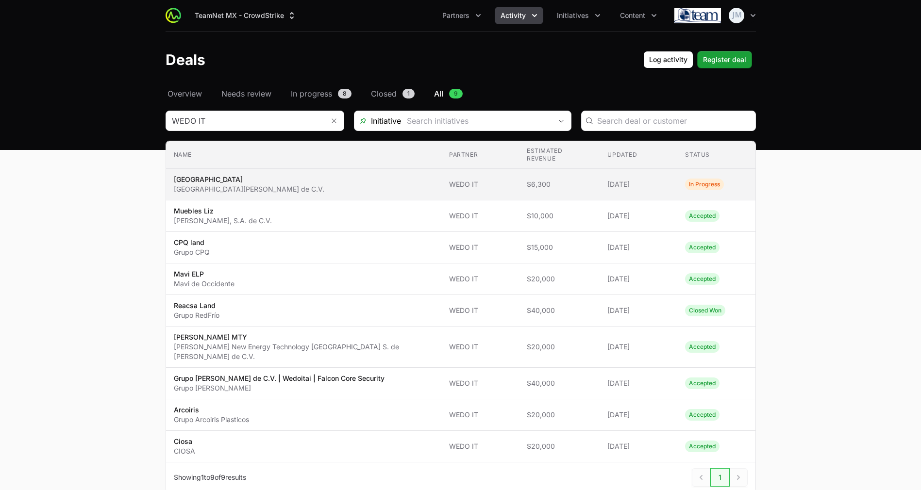
click at [300, 175] on p "[GEOGRAPHIC_DATA]" at bounding box center [249, 180] width 151 height 10
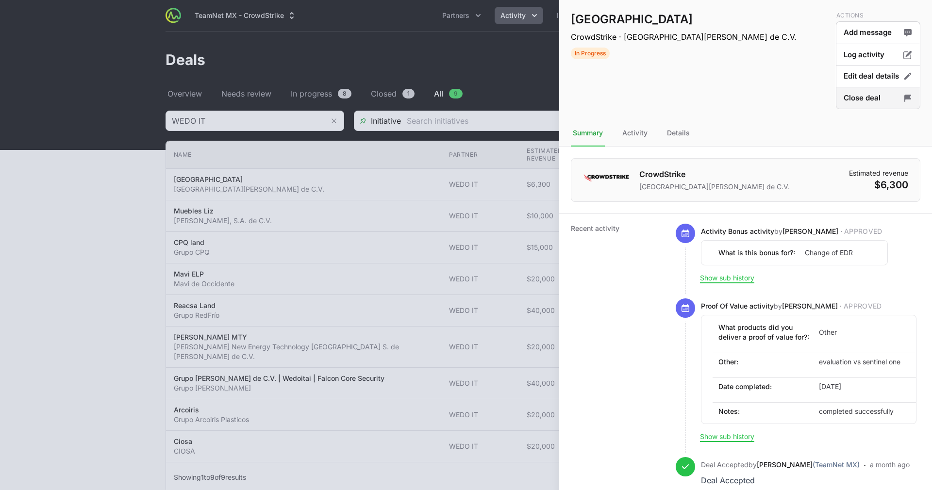
click at [853, 90] on button "Close deal" at bounding box center [878, 98] width 84 height 23
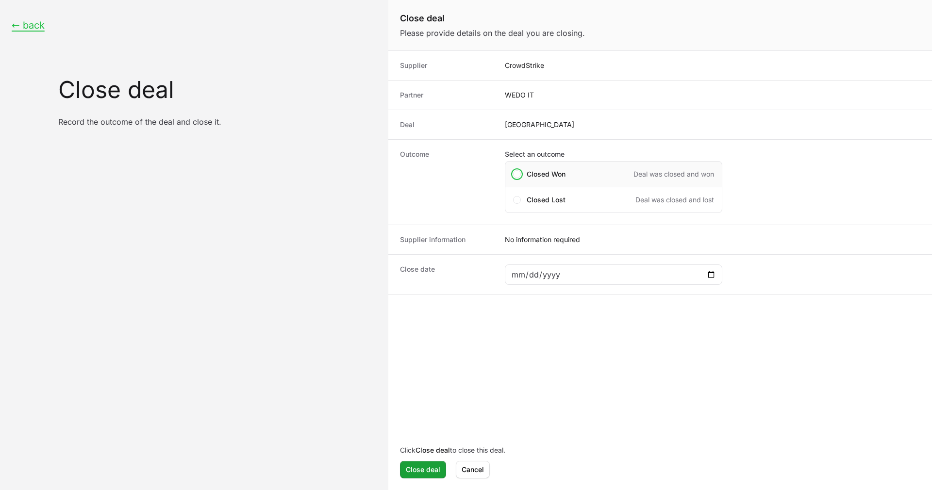
click at [533, 179] on div "Closed Won Deal was closed and won" at bounding box center [614, 174] width 218 height 26
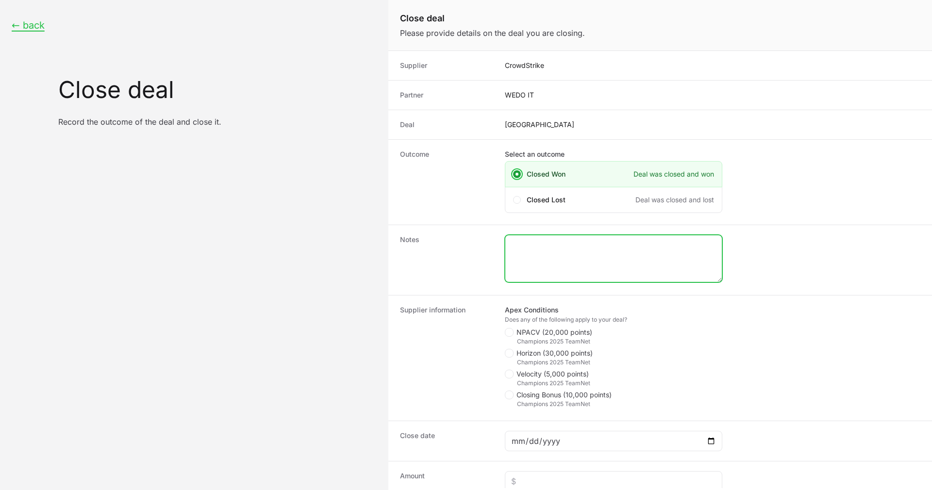
click at [557, 256] on textarea "Close deal form" at bounding box center [613, 258] width 217 height 47
paste textarea "5,547.020"
type textarea "5,547.020"
click at [513, 333] on span "Close deal form" at bounding box center [509, 332] width 9 height 9
click at [506, 329] on input "NPACV (20,000 points)" at bounding box center [505, 328] width 1 height 1
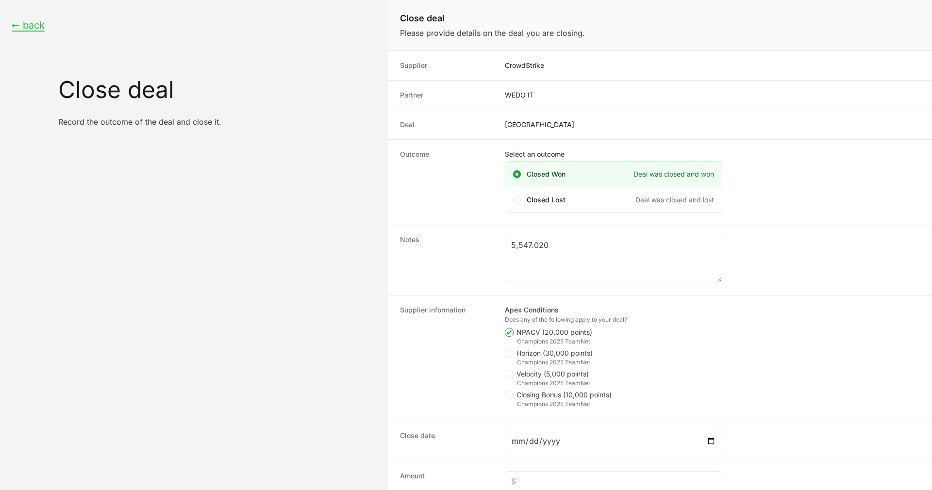
checkbox input "true"
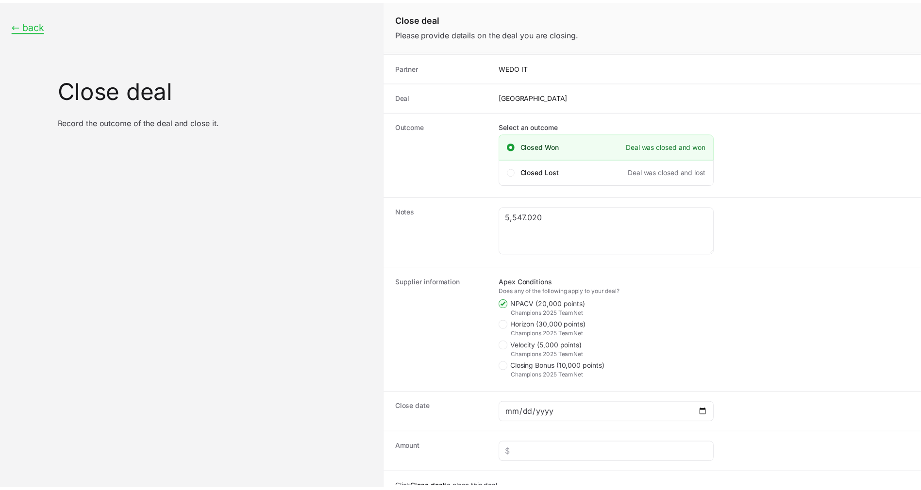
scroll to position [66, 0]
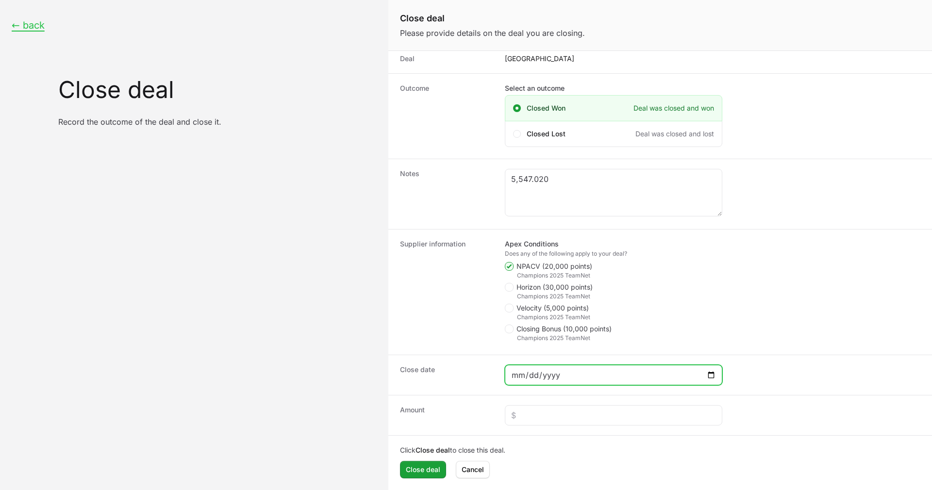
click at [582, 376] on input "Close deal form" at bounding box center [613, 376] width 205 height 12
click at [712, 379] on input "Close deal form" at bounding box center [613, 376] width 205 height 12
type input "[DATE]"
click at [536, 266] on span "NPACV (20,000 points)" at bounding box center [555, 267] width 76 height 10
click at [506, 328] on input "NPACV (20,000 points)" at bounding box center [505, 328] width 1 height 1
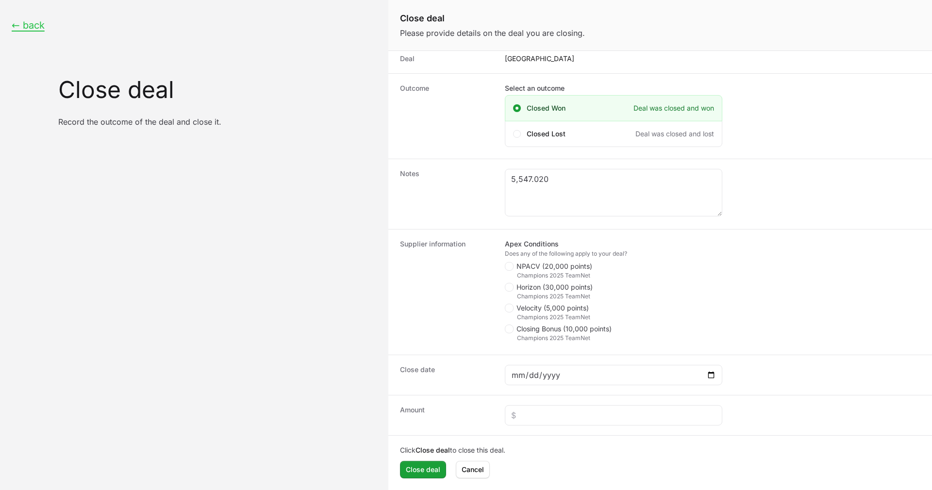
click at [543, 273] on div "Champions 2025 TeamNet" at bounding box center [620, 276] width 206 height 8
click at [507, 269] on icon "Close deal form" at bounding box center [509, 267] width 5 height 8
click at [506, 328] on input "NPACV (20,000 points)" at bounding box center [505, 328] width 1 height 1
checkbox input "true"
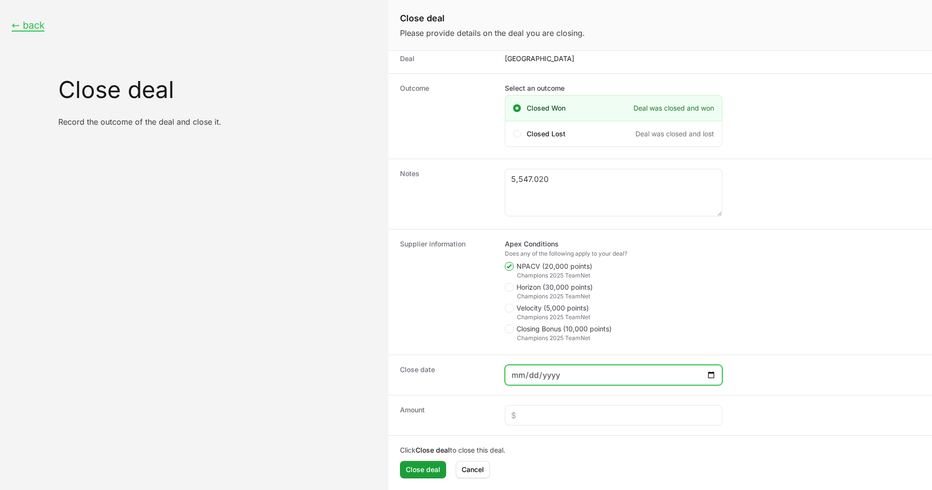
click at [711, 376] on input "[DATE]" at bounding box center [613, 376] width 205 height 12
type input "[DATE]"
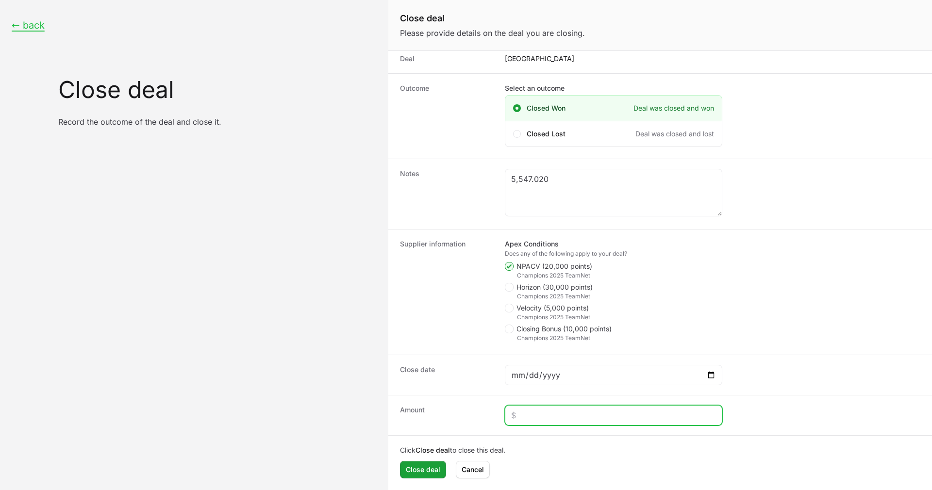
click at [549, 415] on input "Close deal form" at bounding box center [613, 416] width 205 height 12
paste input "$5,547"
type input "$5,547"
click at [477, 398] on div "Amount $5,547" at bounding box center [660, 415] width 544 height 40
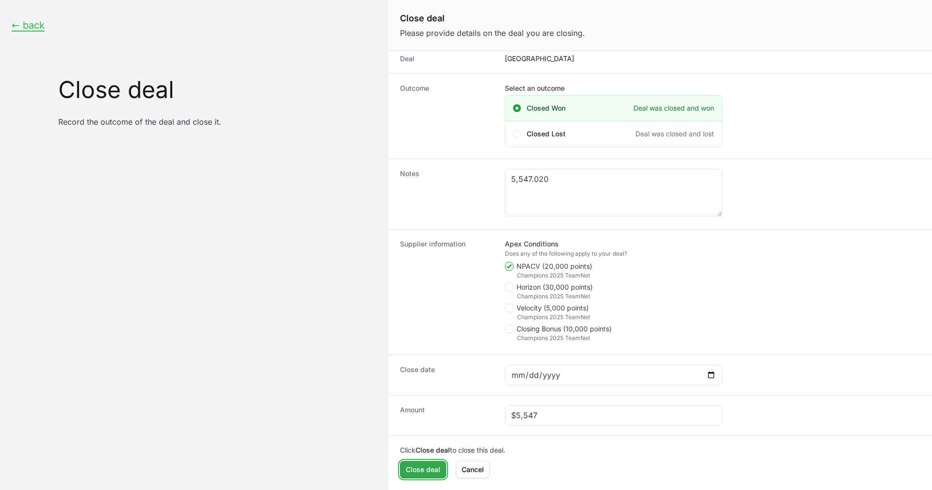
click at [421, 469] on span "Close deal" at bounding box center [423, 470] width 34 height 12
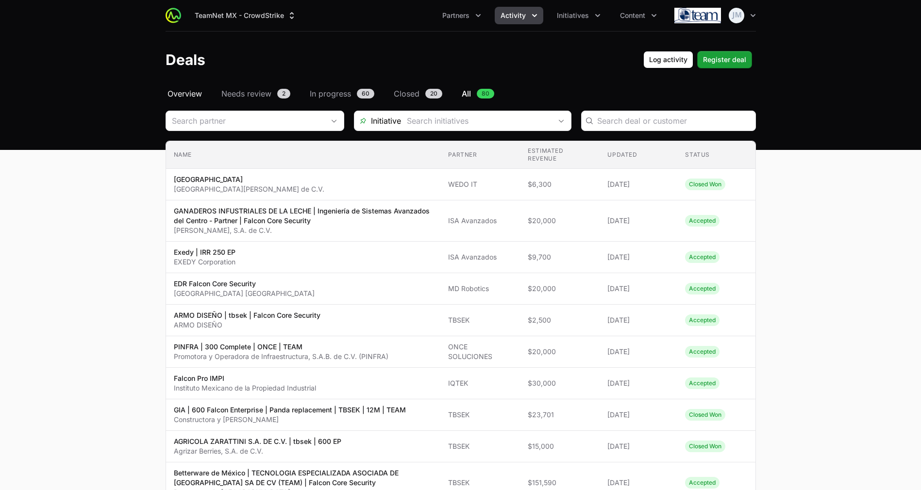
click at [202, 91] on link "Overview" at bounding box center [185, 94] width 38 height 12
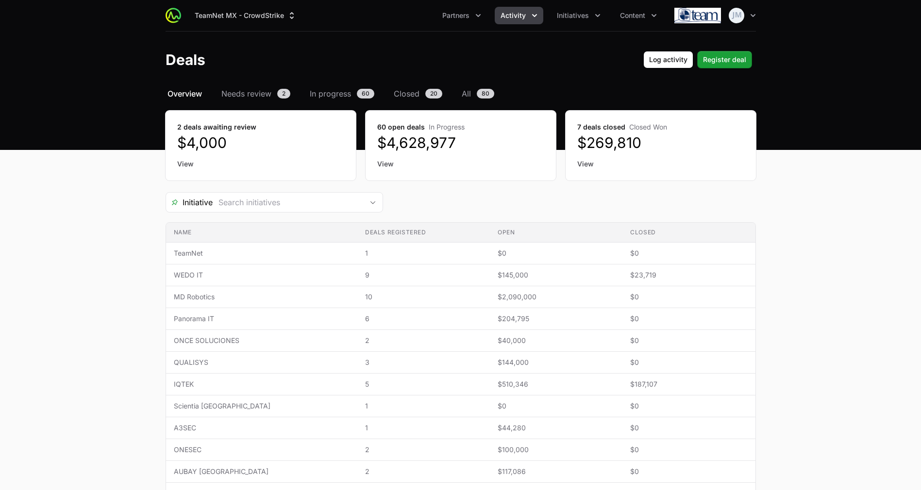
click at [584, 166] on link "View" at bounding box center [660, 164] width 167 height 10
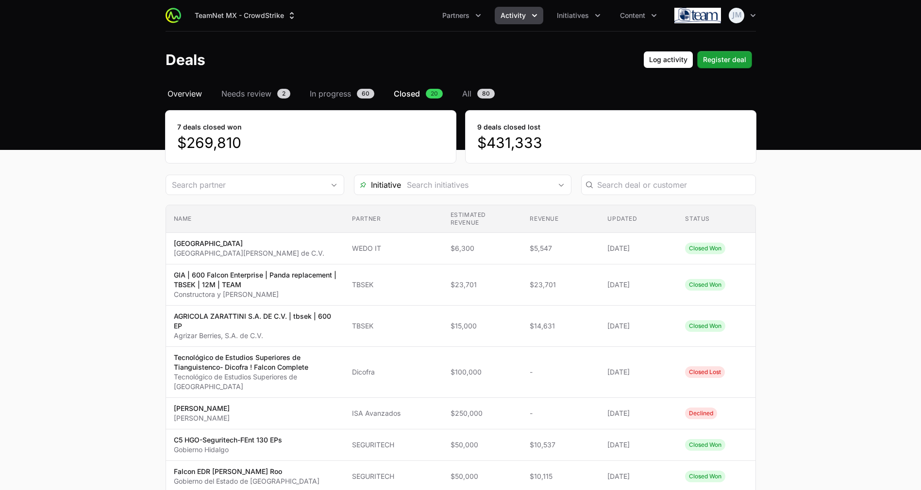
click at [180, 97] on span "Overview" at bounding box center [185, 94] width 34 height 12
